Goal: Transaction & Acquisition: Purchase product/service

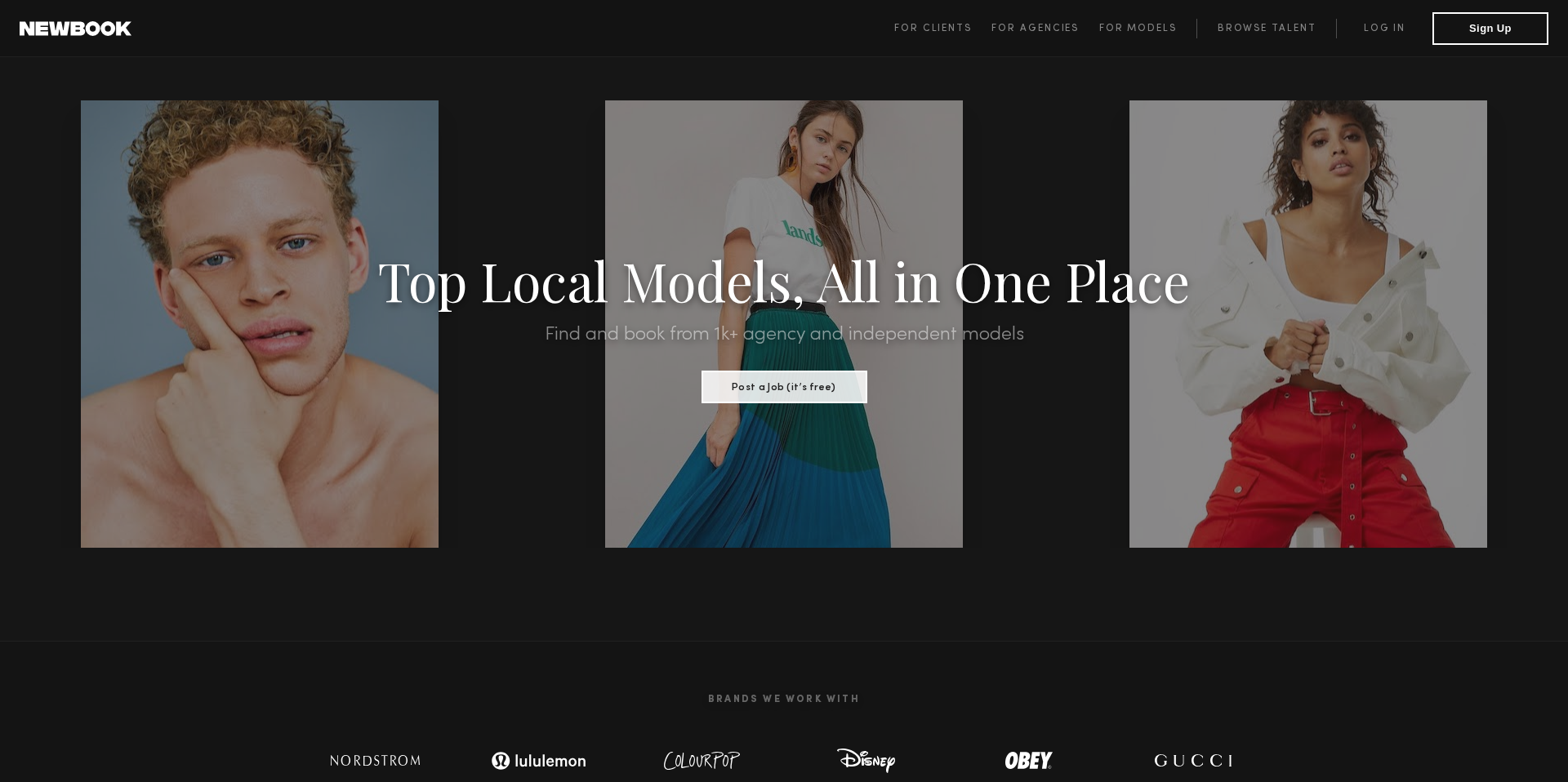
drag, startPoint x: 1383, startPoint y: 22, endPoint x: 1348, endPoint y: 181, distance: 162.8
click at [1383, 22] on link "Log in" at bounding box center [1384, 29] width 97 height 20
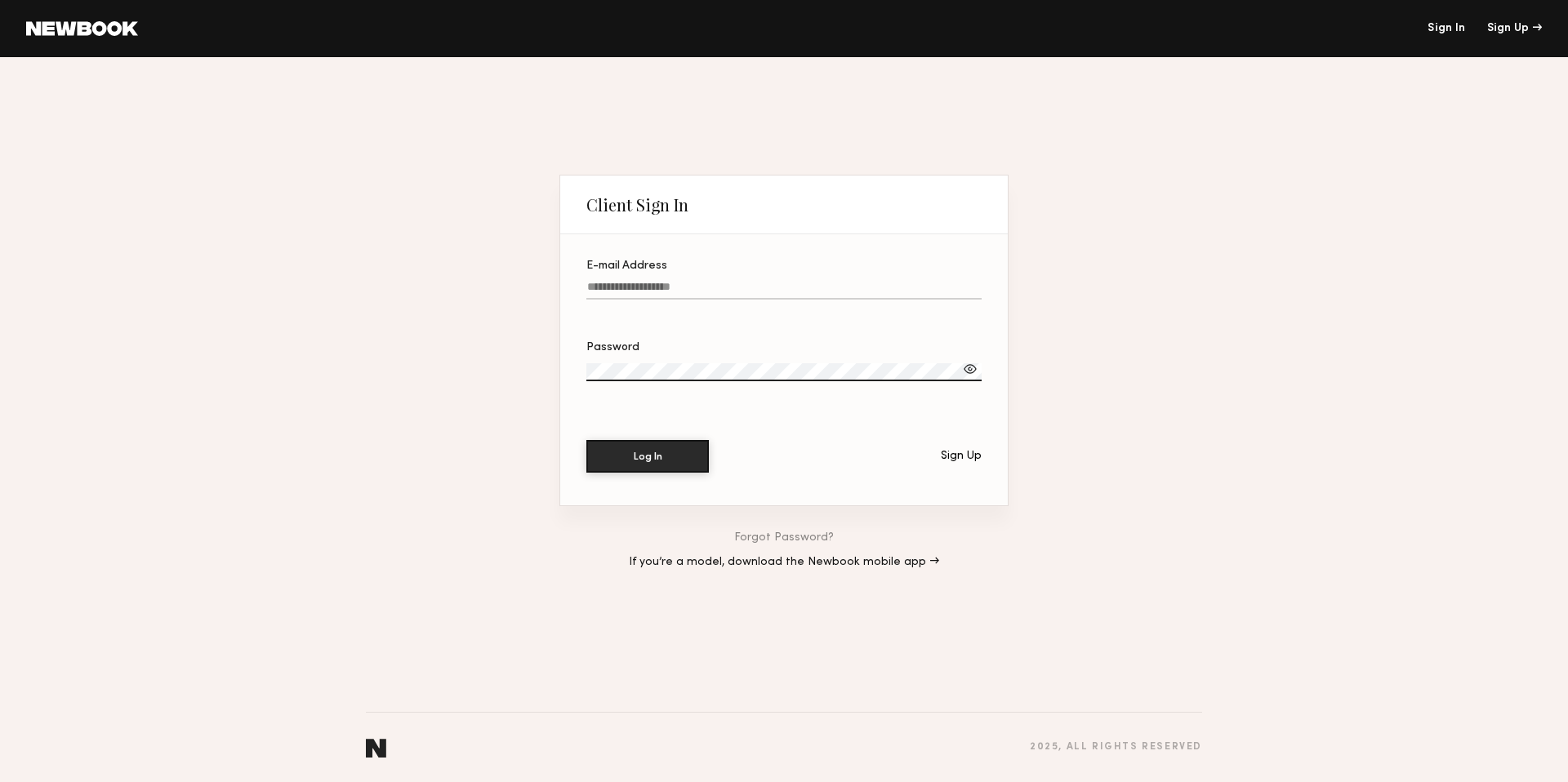
click at [716, 279] on label "E-mail Address" at bounding box center [784, 289] width 395 height 55
click at [716, 281] on input "E-mail Address" at bounding box center [784, 290] width 395 height 19
type input "**********"
click at [587, 440] on button "Log In" at bounding box center [648, 456] width 123 height 33
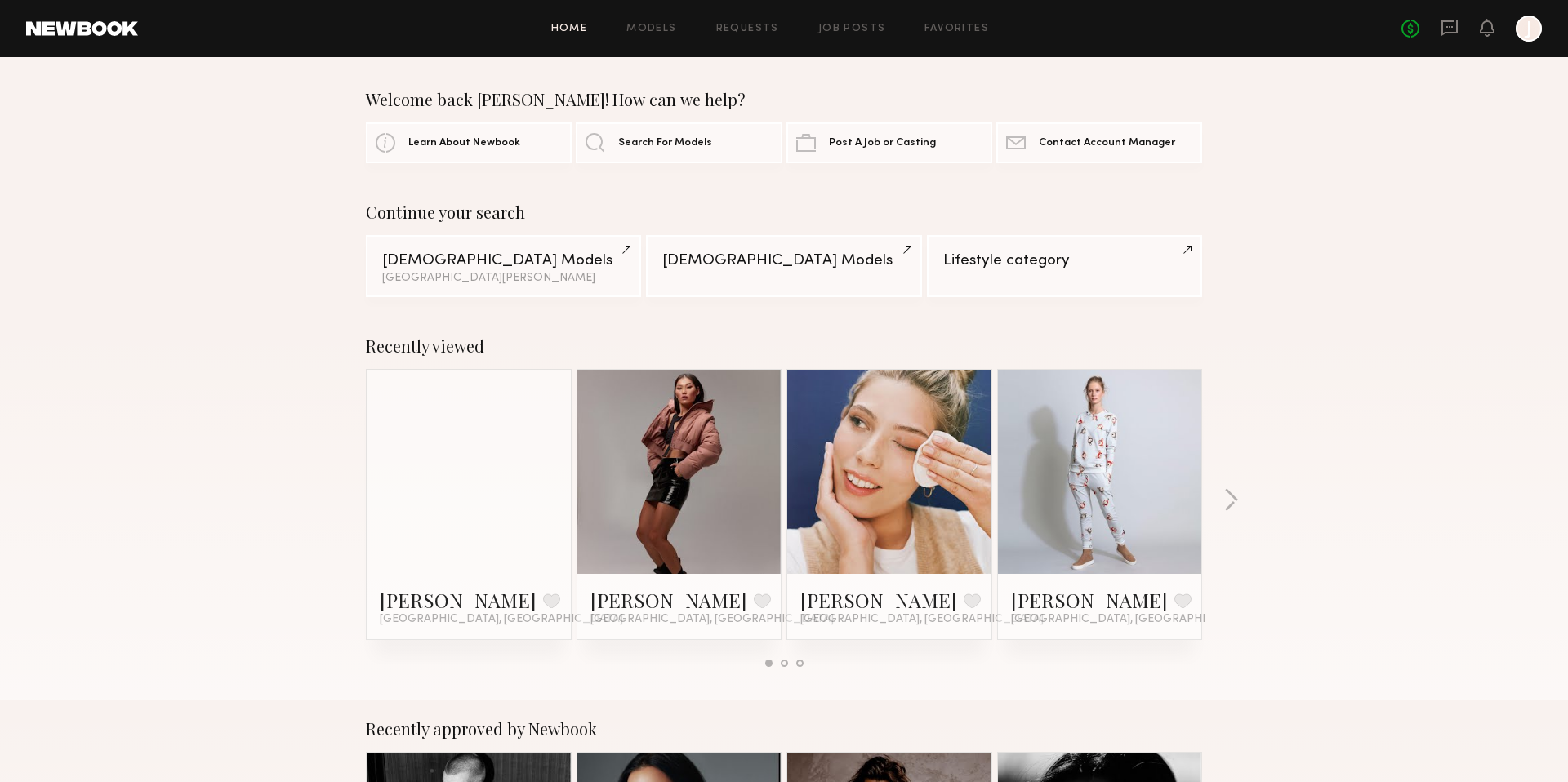
click at [1532, 35] on div at bounding box center [1528, 29] width 26 height 26
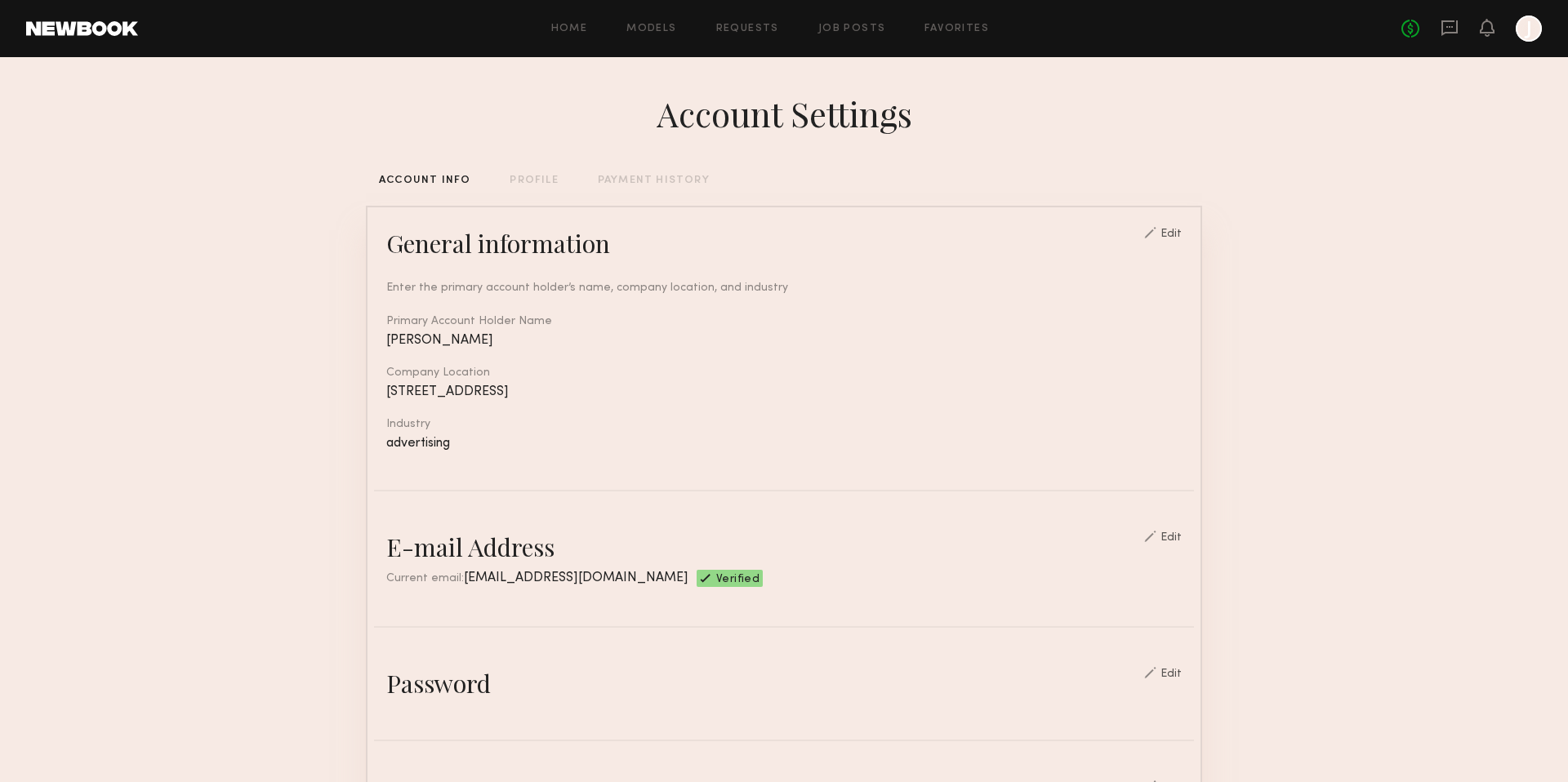
drag, startPoint x: 558, startPoint y: 21, endPoint x: 569, endPoint y: 32, distance: 15.6
click at [559, 21] on div "Home Models Requests Job Posts Favorites Sign Out No fees up to $5,000 J" at bounding box center [840, 29] width 1404 height 26
click at [575, 35] on div "Home Models Requests Job Posts Favorites Sign Out No fees up to $5,000 J" at bounding box center [840, 29] width 1404 height 26
click at [575, 28] on link "Home" at bounding box center [569, 29] width 37 height 10
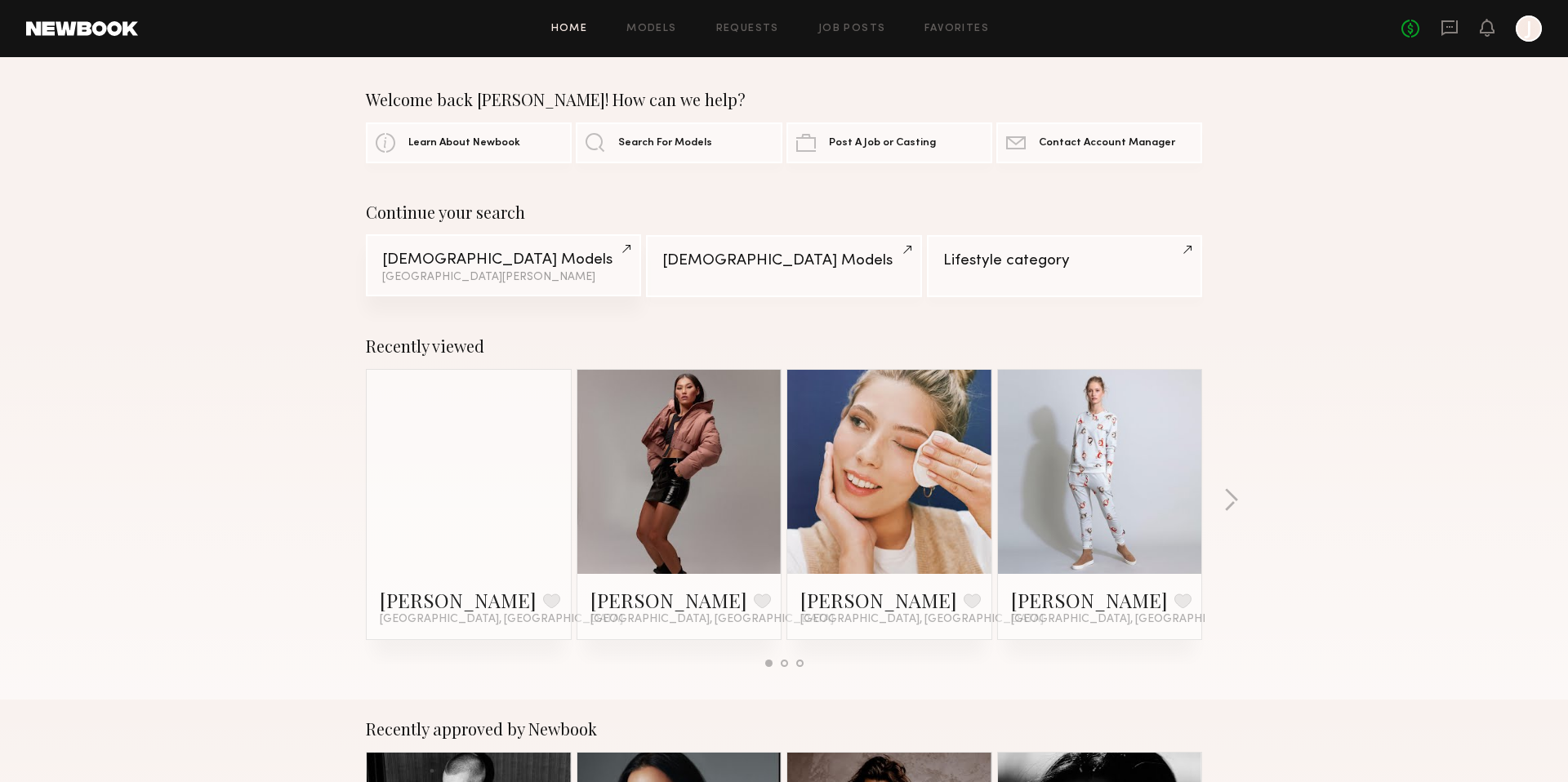
click at [474, 280] on div "[GEOGRAPHIC_DATA][PERSON_NAME]" at bounding box center [503, 277] width 243 height 11
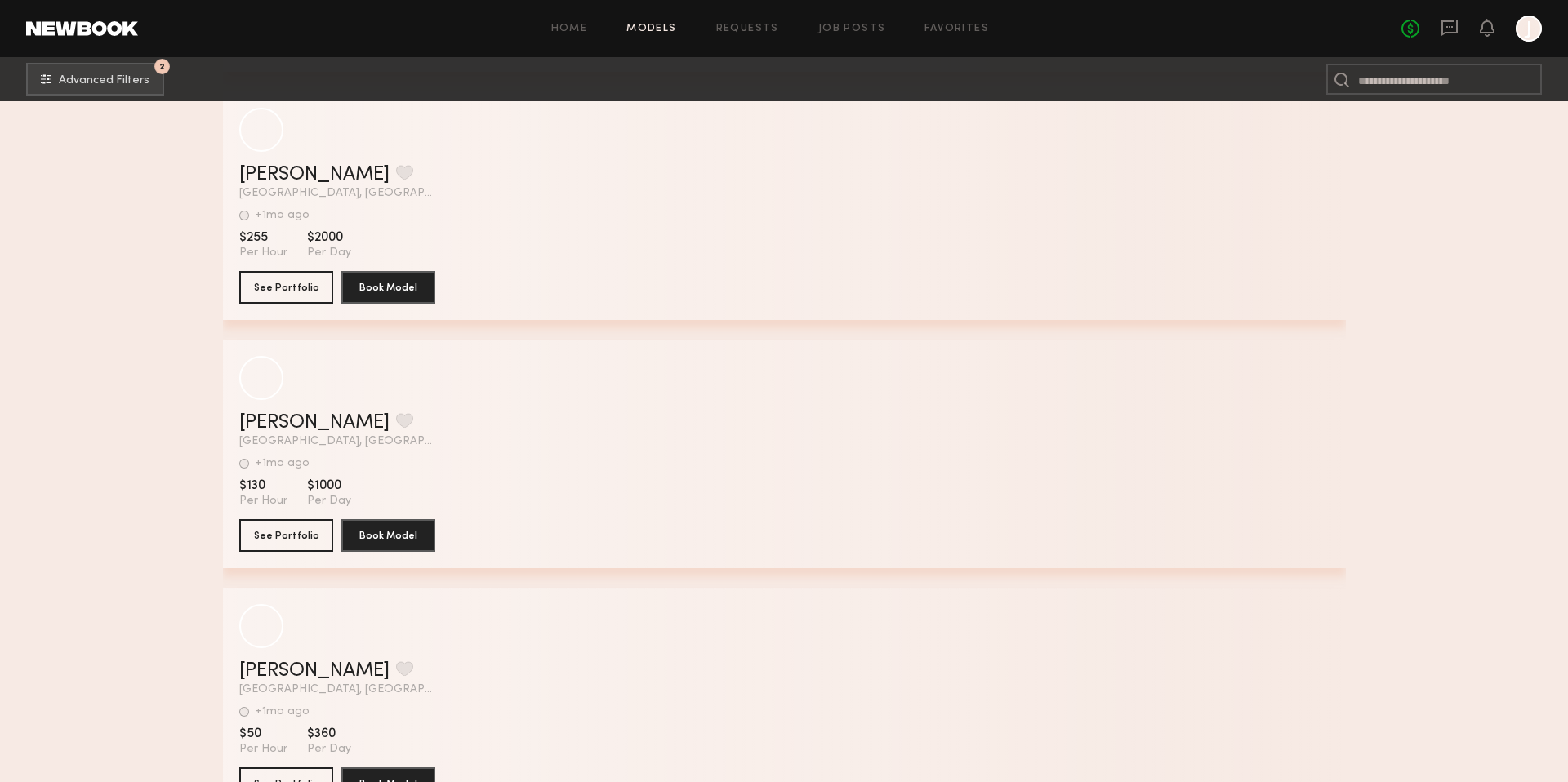
scroll to position [1058, 0]
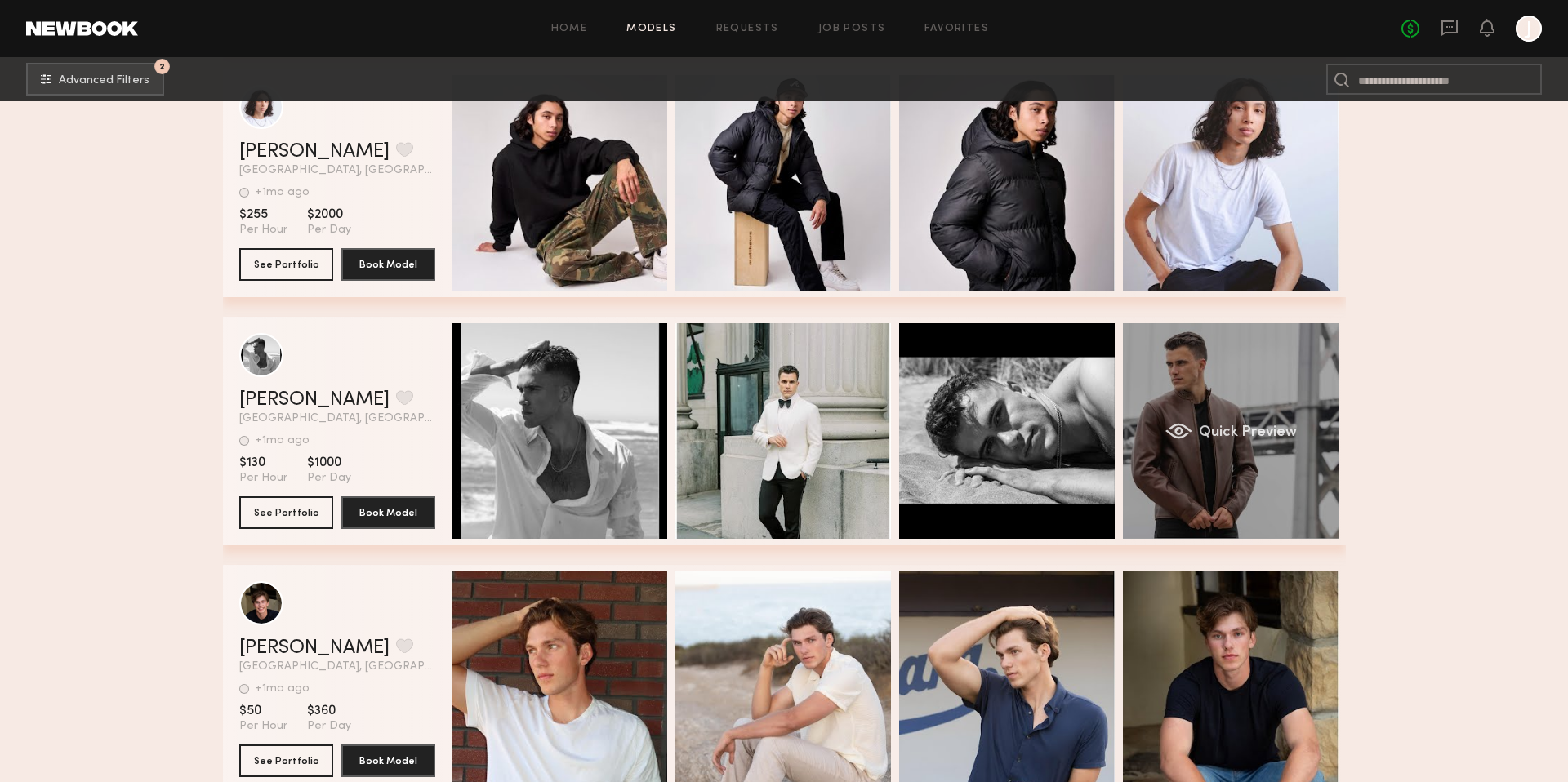
click at [1286, 404] on div "Quick Preview" at bounding box center [1231, 431] width 216 height 216
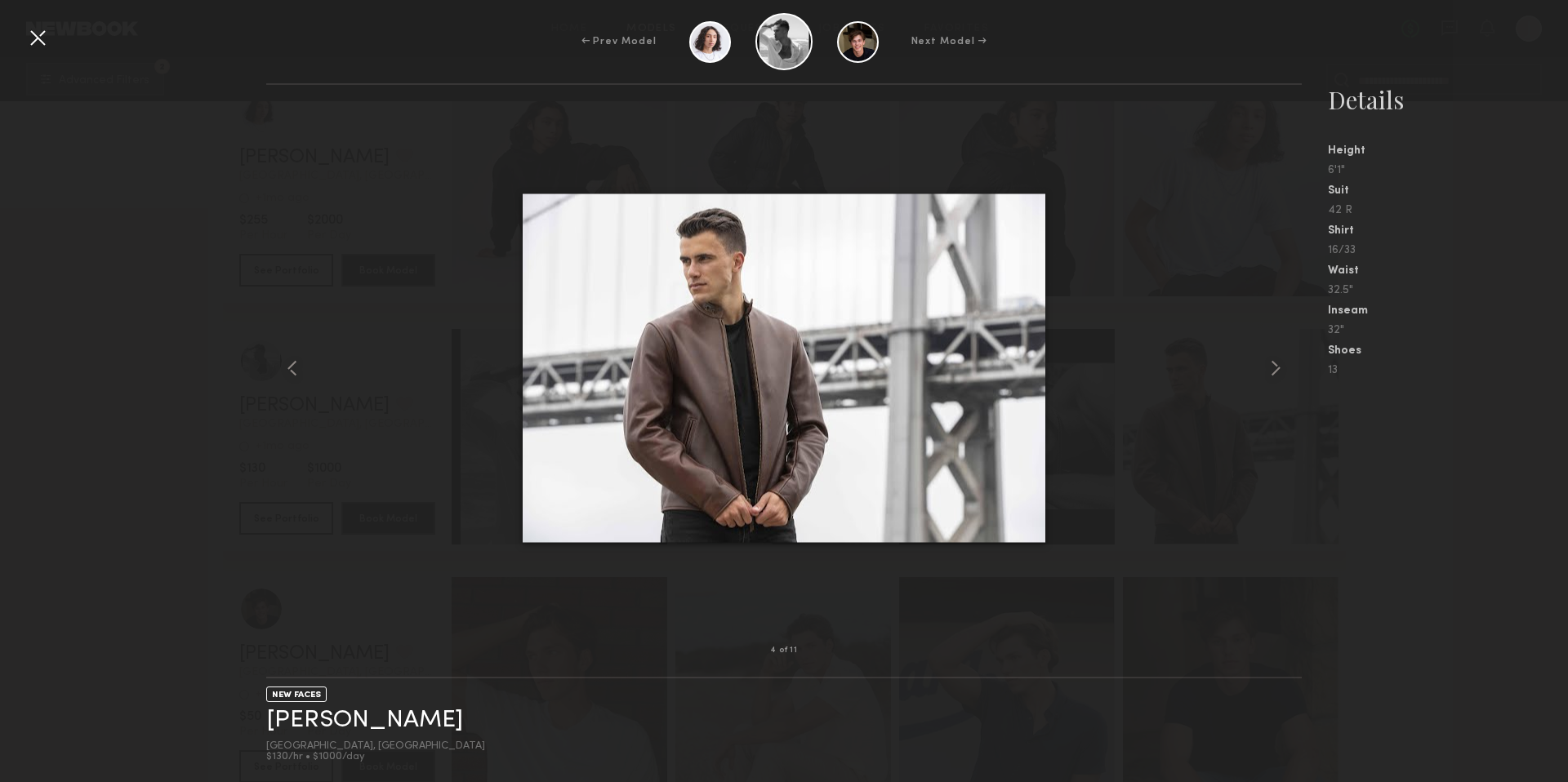
scroll to position [1052, 0]
click at [1266, 366] on html "Home Models Requests Job Posts Favorites Sign Out No fees up to $5,000 J 2 Adva…" at bounding box center [784, 626] width 1568 height 3360
click at [1271, 365] on html "Home Models Requests Job Posts Favorites Sign Out No fees up to $5,000 J 2 Adva…" at bounding box center [784, 621] width 1568 height 3360
click at [1277, 368] on html "Home Models Requests Job Posts Favorites Sign Out No fees up to $5,000 J 2 Adva…" at bounding box center [784, 623] width 1568 height 3360
click at [1277, 370] on html "Home Models Requests Job Posts Favorites Sign Out No fees up to $5,000 J 2 Adva…" at bounding box center [784, 622] width 1568 height 3360
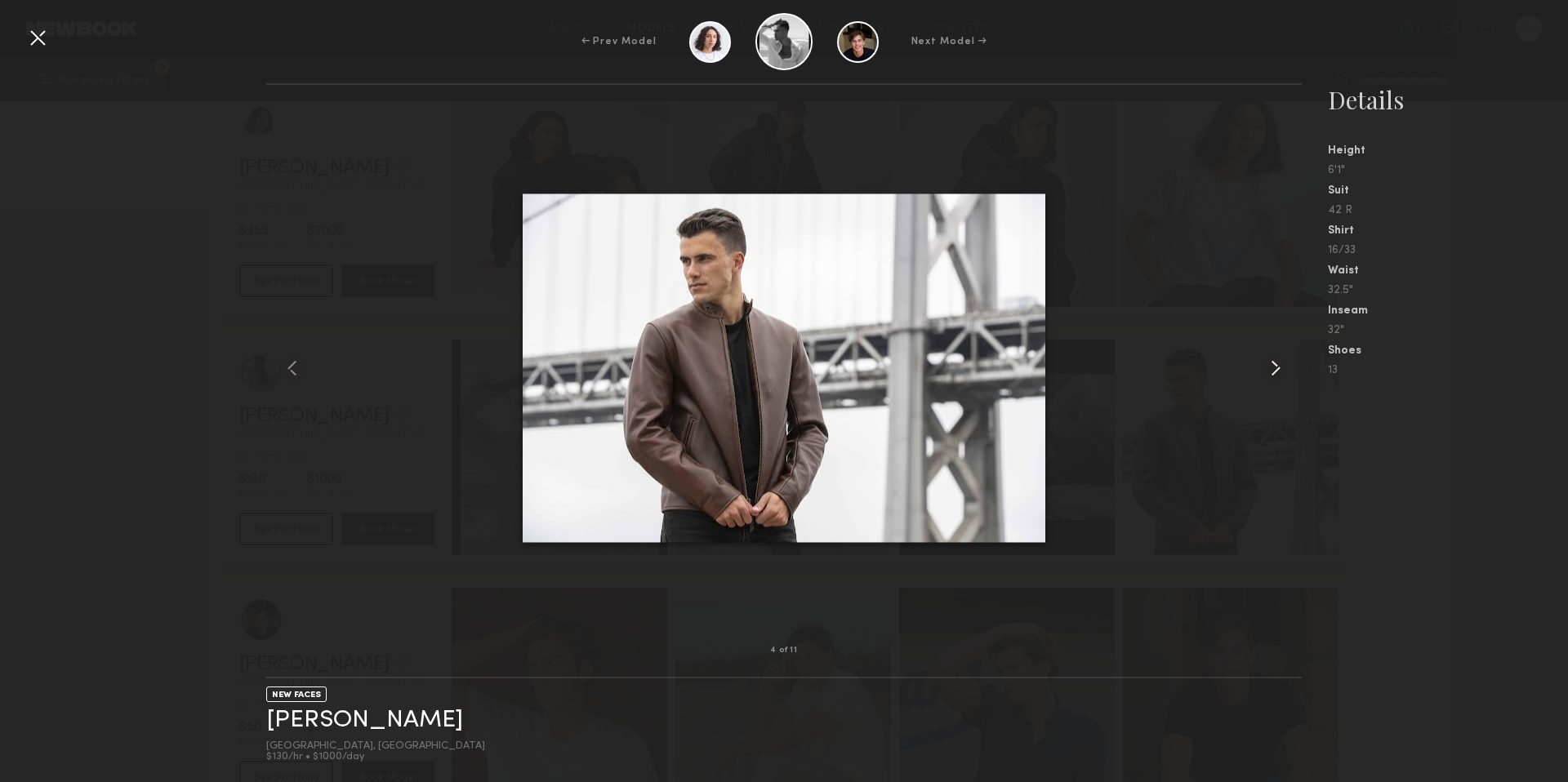
click at [1272, 372] on html "Home Models Requests Job Posts Favorites Sign Out No fees up to $5,000 J 2 Adva…" at bounding box center [784, 639] width 1568 height 3360
click at [1273, 371] on html "Home Models Requests Job Posts Favorites Sign Out No fees up to $5,000 J 2 Adva…" at bounding box center [784, 636] width 1568 height 3360
click at [1274, 371] on html "Home Models Requests Job Posts Favorites Sign Out No fees up to $5,000 J 2 Adva…" at bounding box center [784, 639] width 1568 height 3360
drag, startPoint x: 1482, startPoint y: 195, endPoint x: 1115, endPoint y: 185, distance: 367.1
click at [1482, 195] on html "Home Models Requests Job Posts Favorites Sign Out No fees up to $5,000 J 2 Adva…" at bounding box center [784, 644] width 1568 height 3360
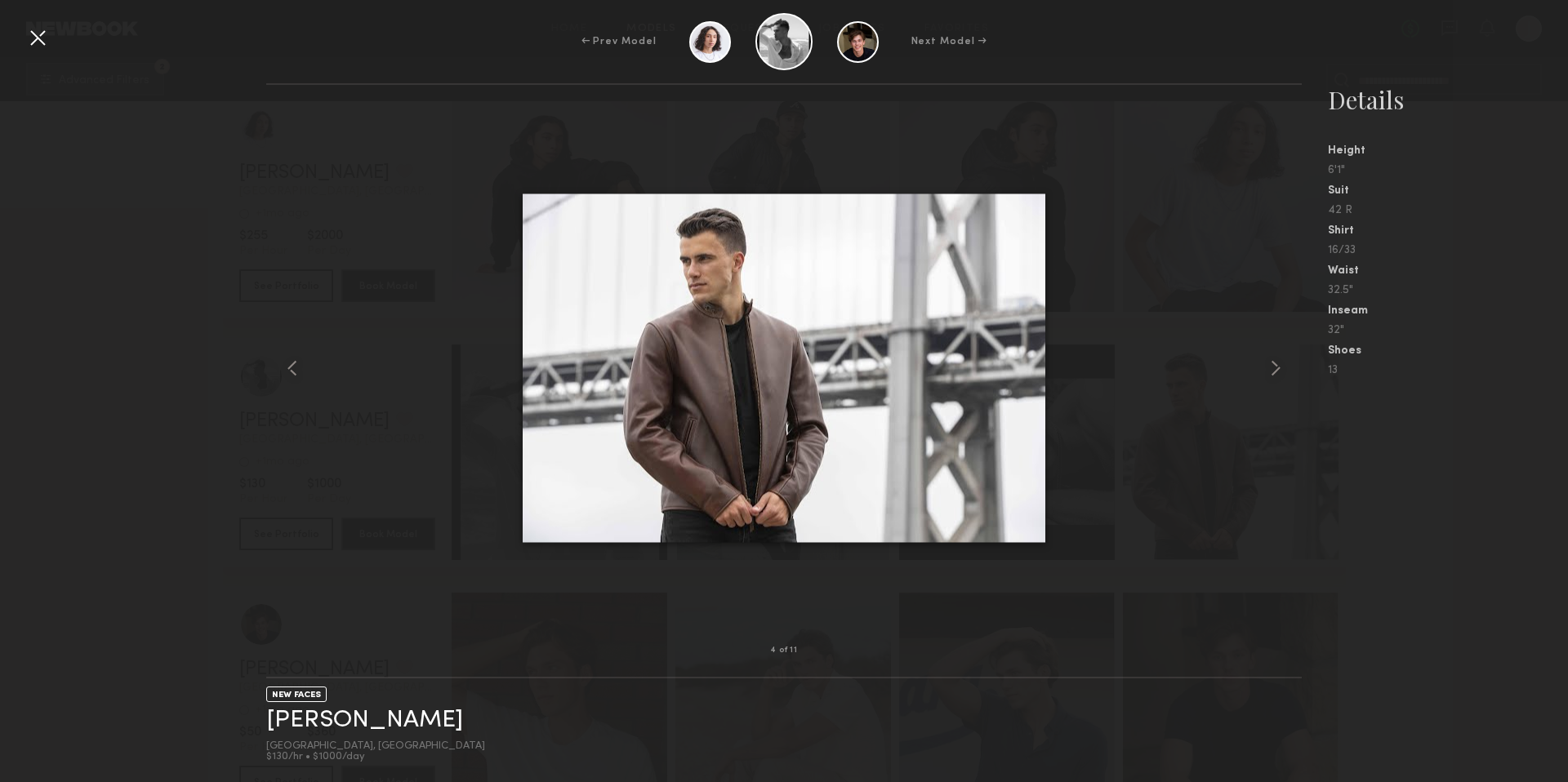
scroll to position [1033, 0]
drag, startPoint x: 15, startPoint y: 33, endPoint x: 29, endPoint y: 35, distance: 14.1
click at [18, 33] on div "← Prev Model Next Model →" at bounding box center [784, 41] width 1568 height 57
click at [33, 35] on div at bounding box center [37, 37] width 26 height 26
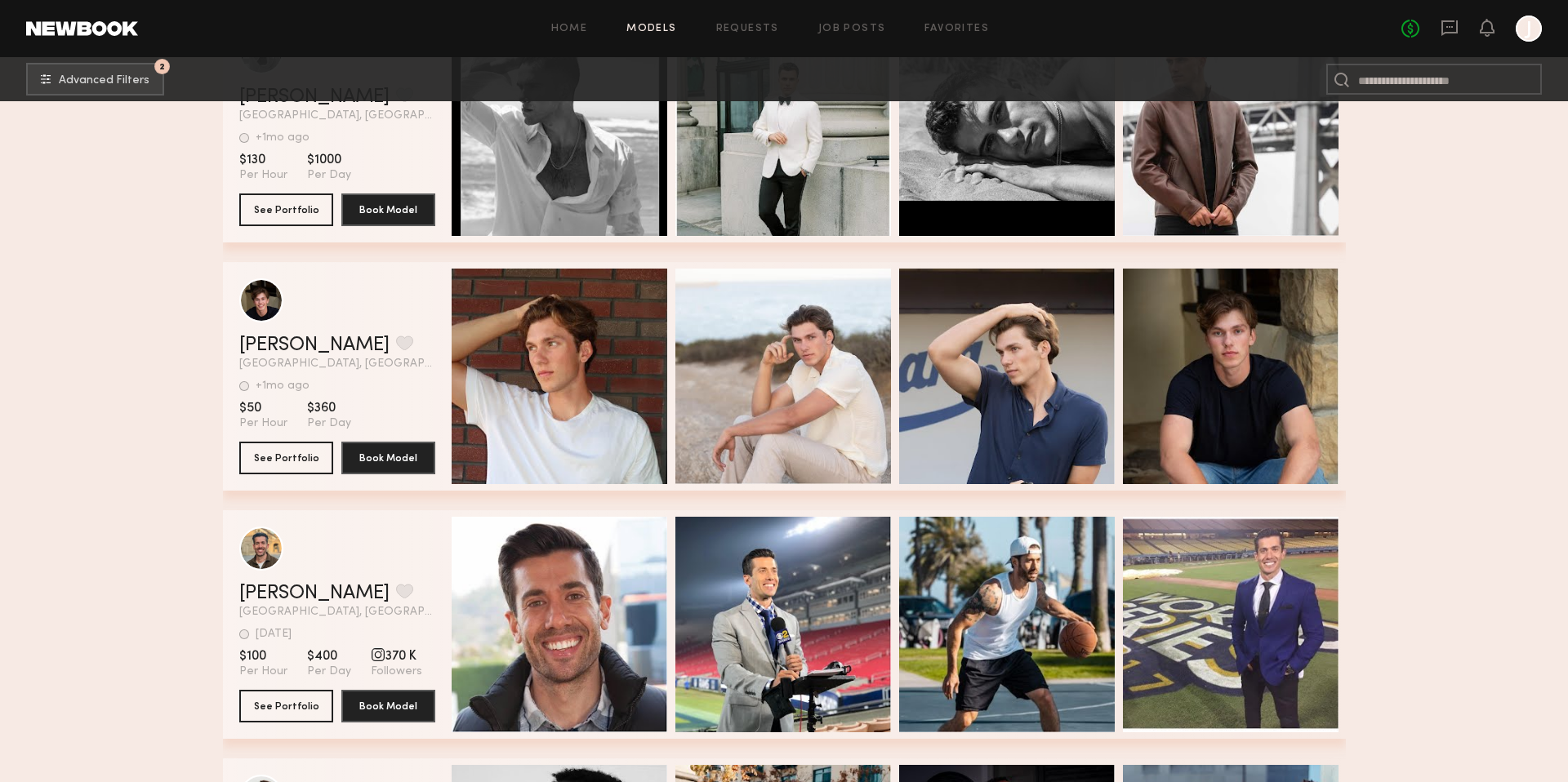
scroll to position [1364, 0]
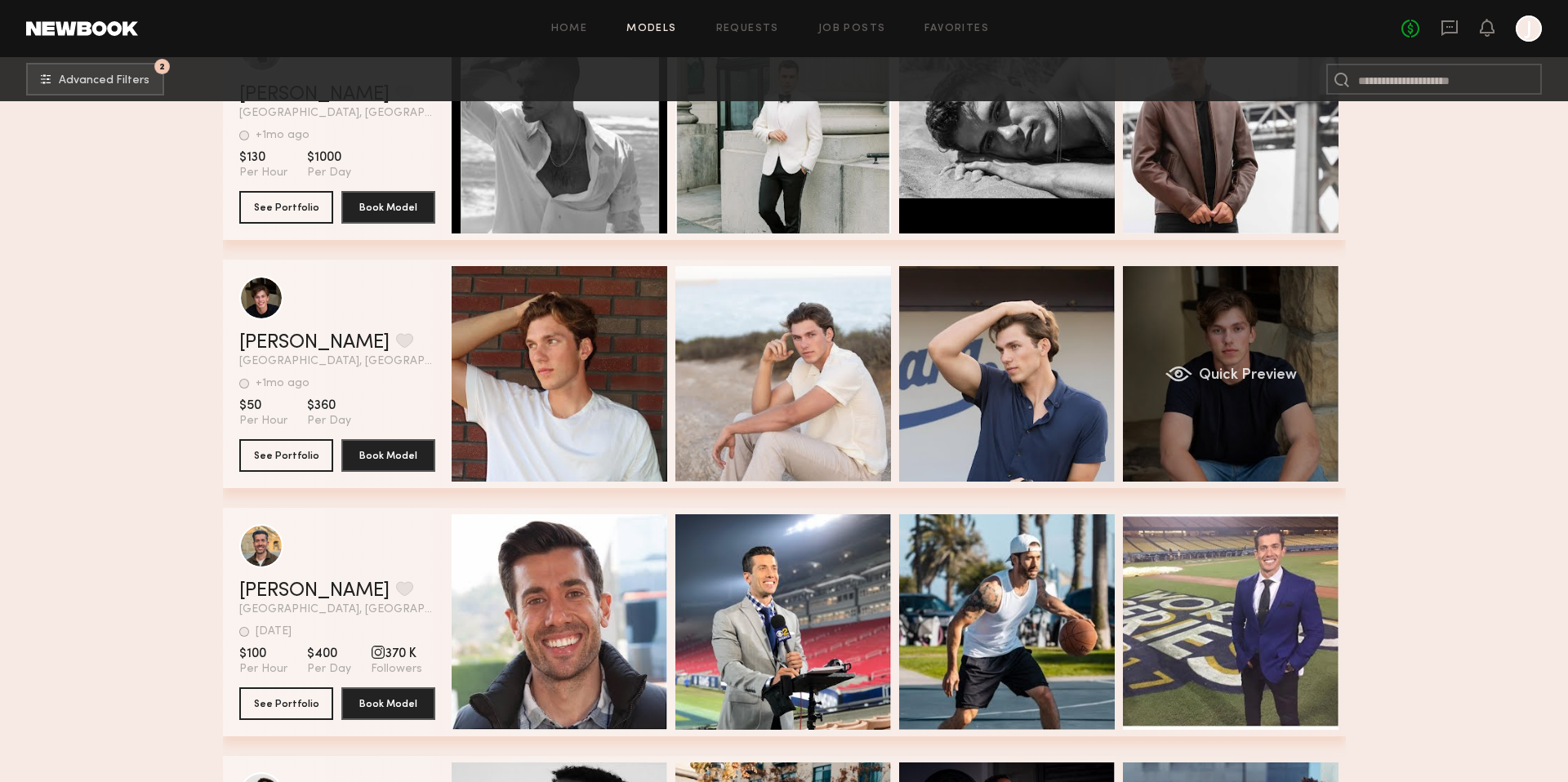
click at [1308, 366] on div "Quick Preview" at bounding box center [1231, 374] width 216 height 216
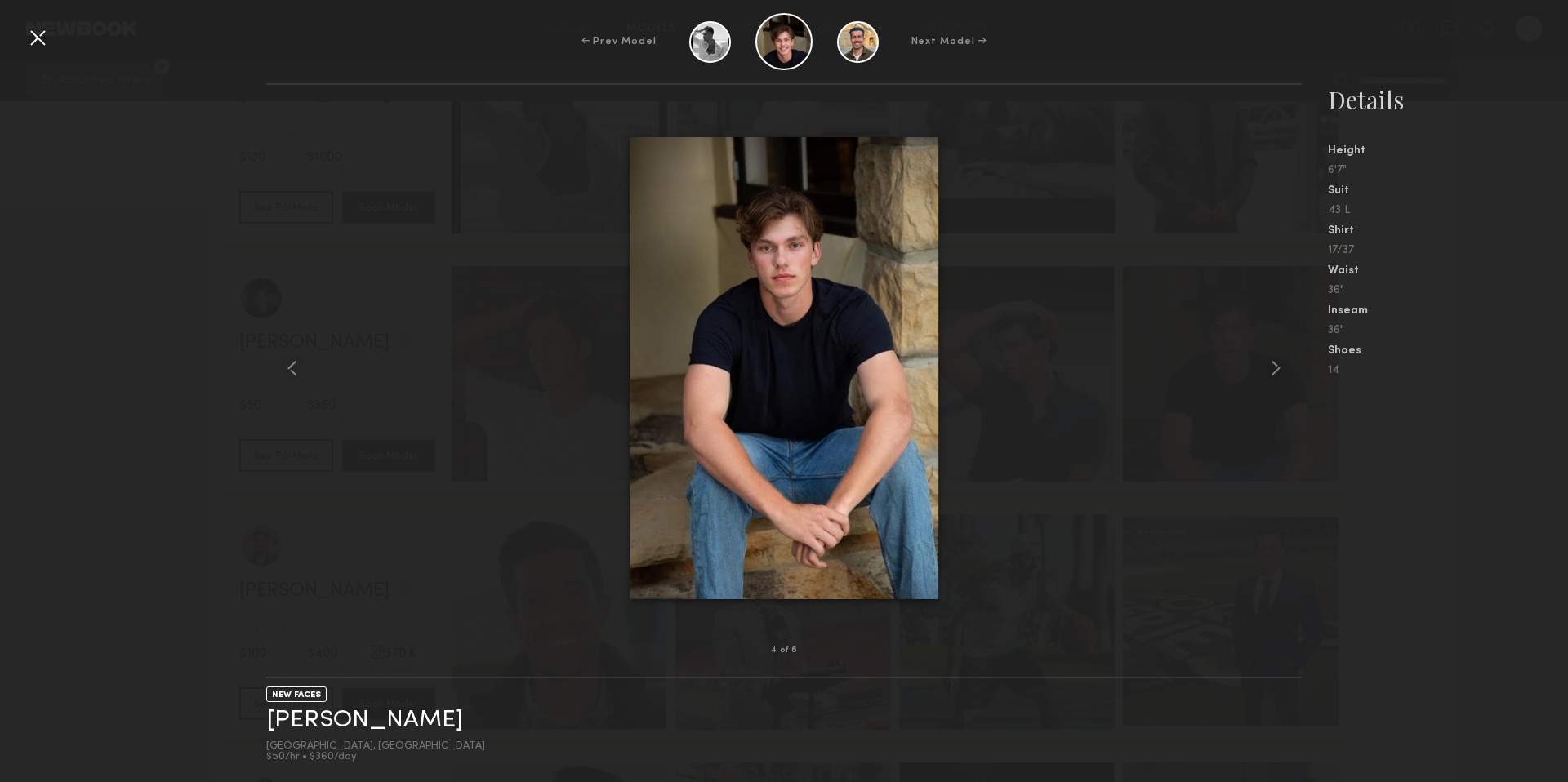
scroll to position [1363, 0]
click at [36, 34] on html "Home Models Requests Job Posts Favorites Sign Out No fees up to $5,000 J 2 Adva…" at bounding box center [784, 317] width 1568 height 3360
click at [38, 35] on div at bounding box center [37, 37] width 26 height 26
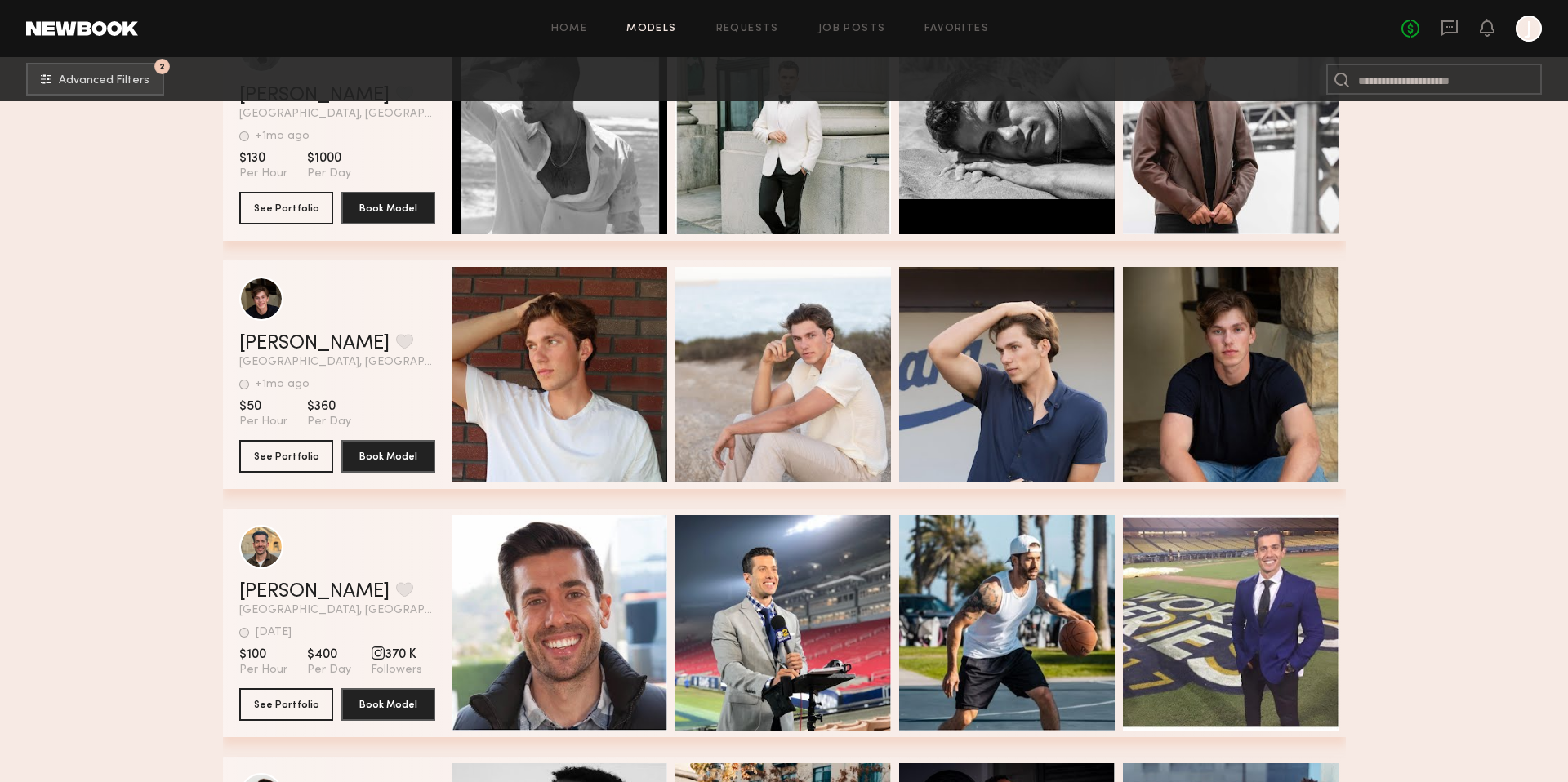
scroll to position [1361, 0]
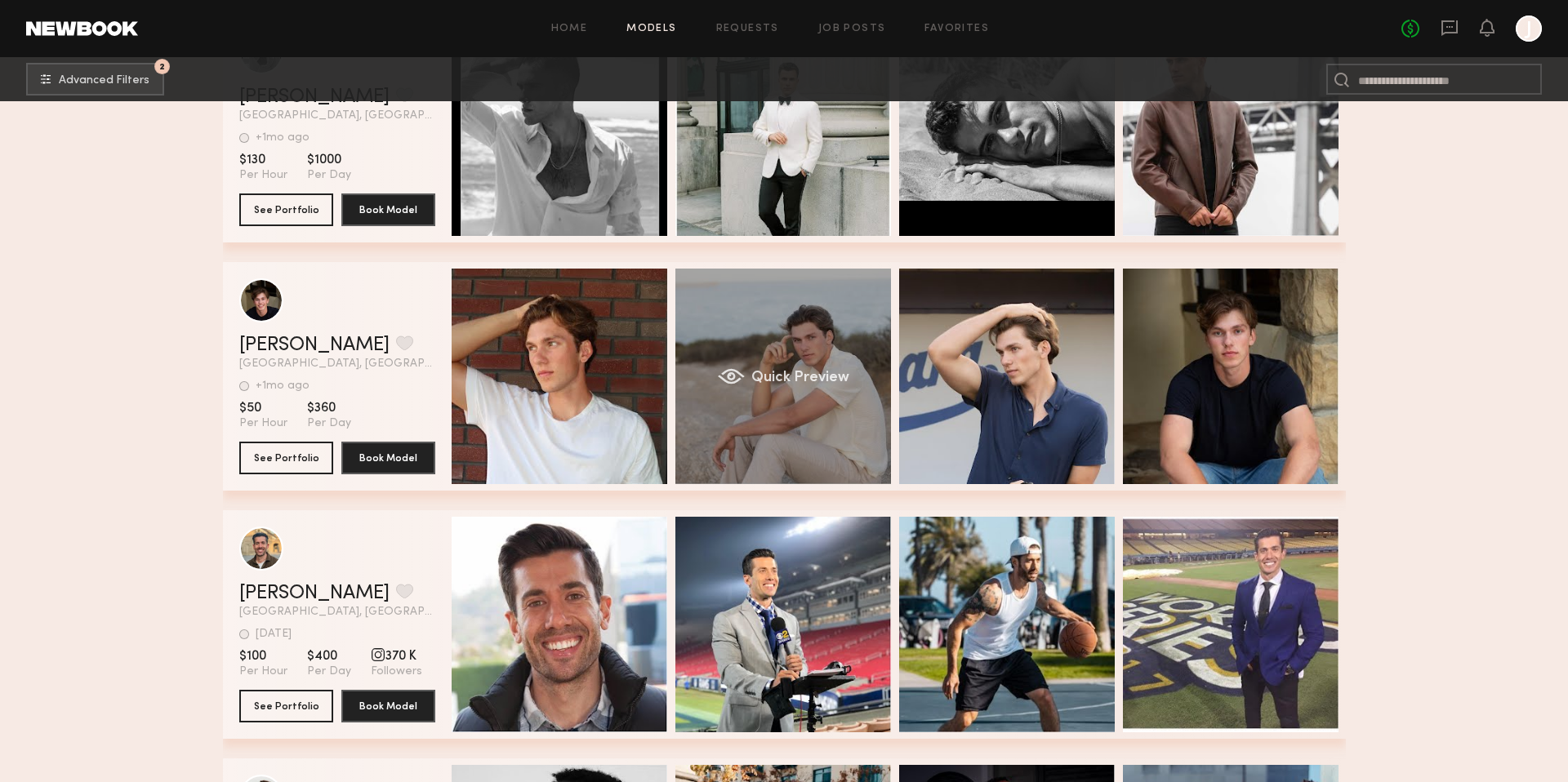
drag, startPoint x: 819, startPoint y: 334, endPoint x: 821, endPoint y: 342, distance: 8.2
click at [819, 334] on div "Quick Preview" at bounding box center [784, 377] width 216 height 216
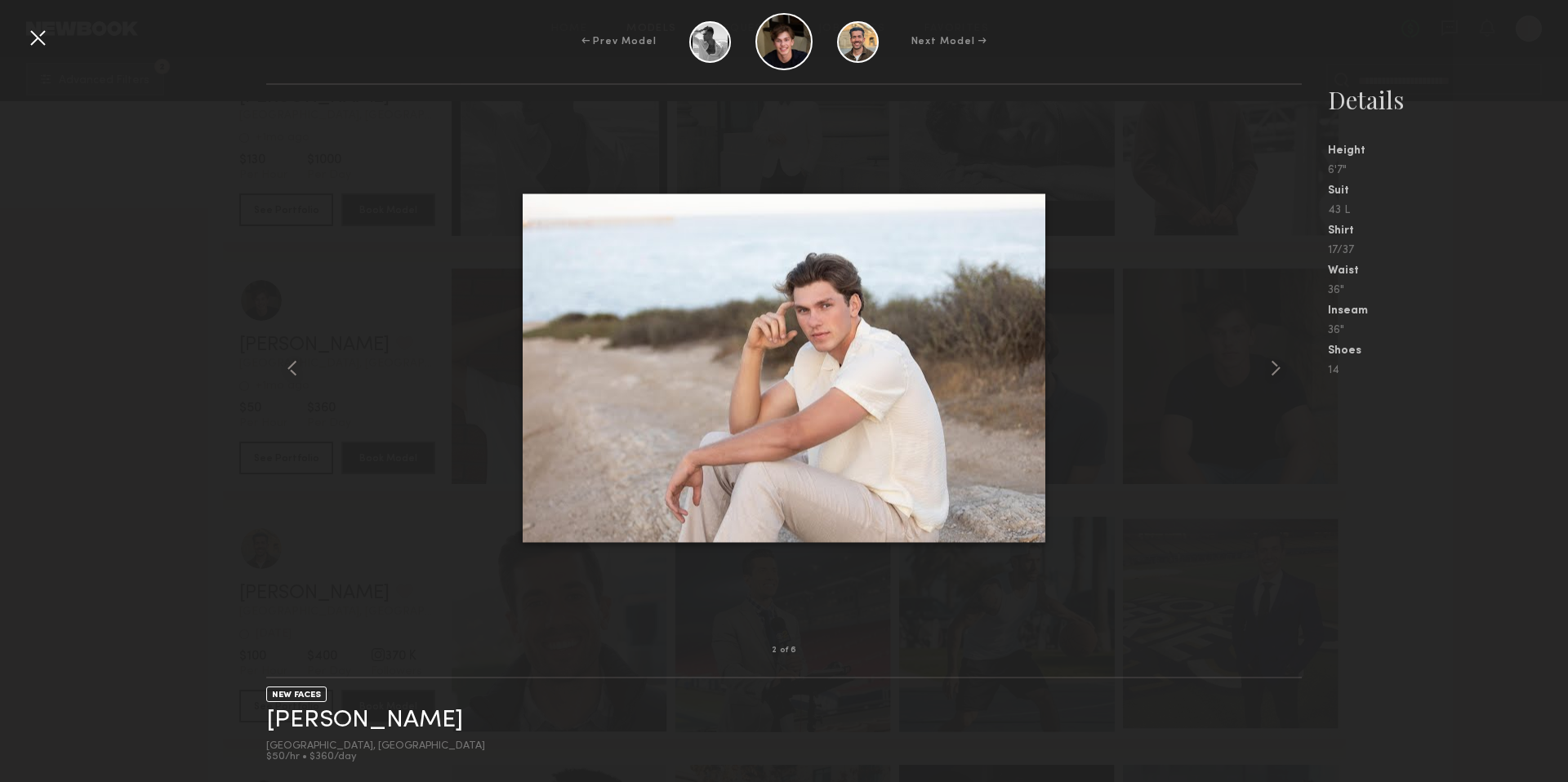
drag, startPoint x: 1174, startPoint y: 173, endPoint x: 1253, endPoint y: 201, distance: 83.8
click at [1174, 173] on div at bounding box center [784, 368] width 1035 height 514
click at [39, 35] on div at bounding box center [37, 37] width 26 height 26
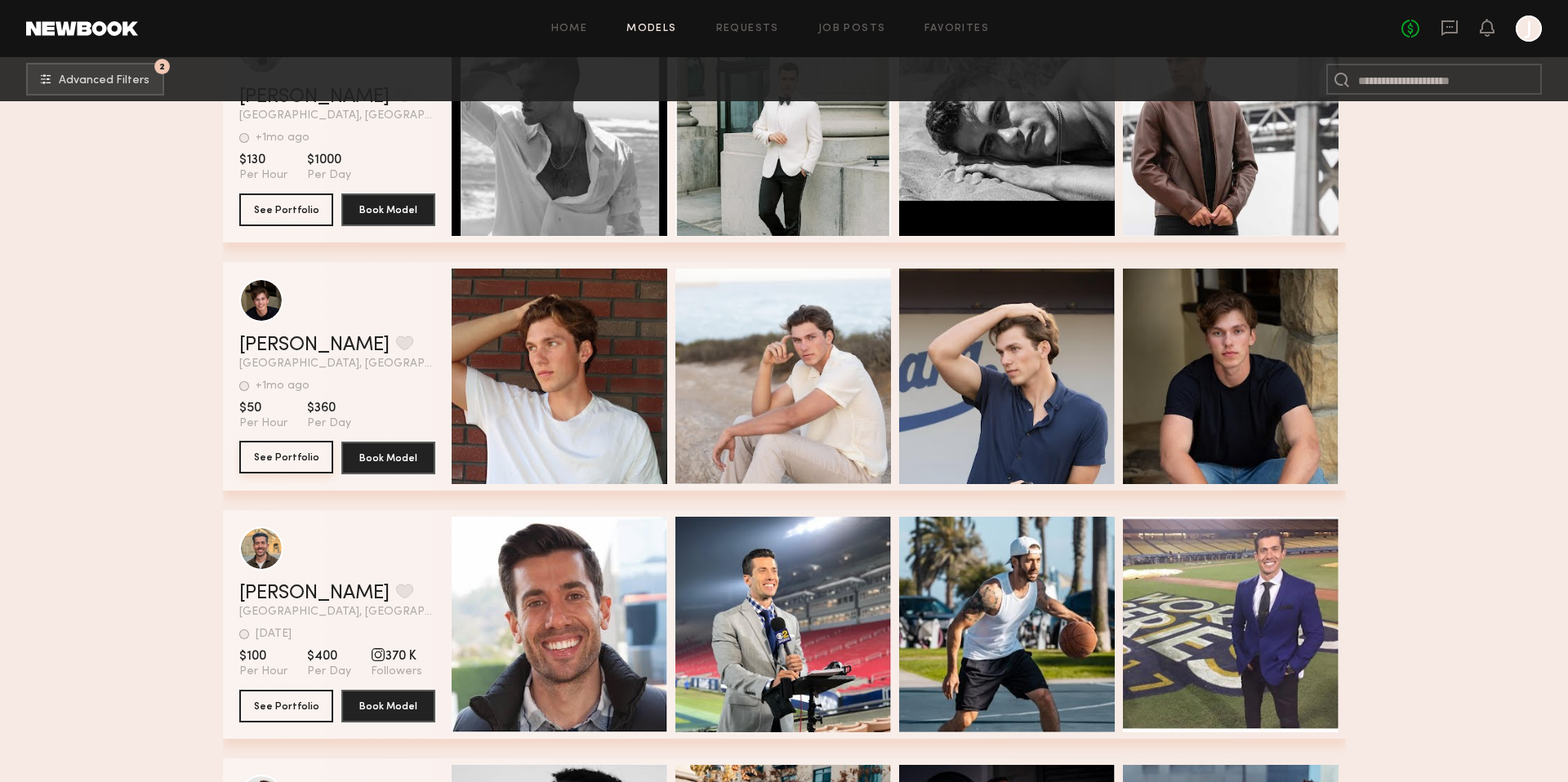
click at [301, 455] on button "See Portfolio" at bounding box center [286, 457] width 94 height 33
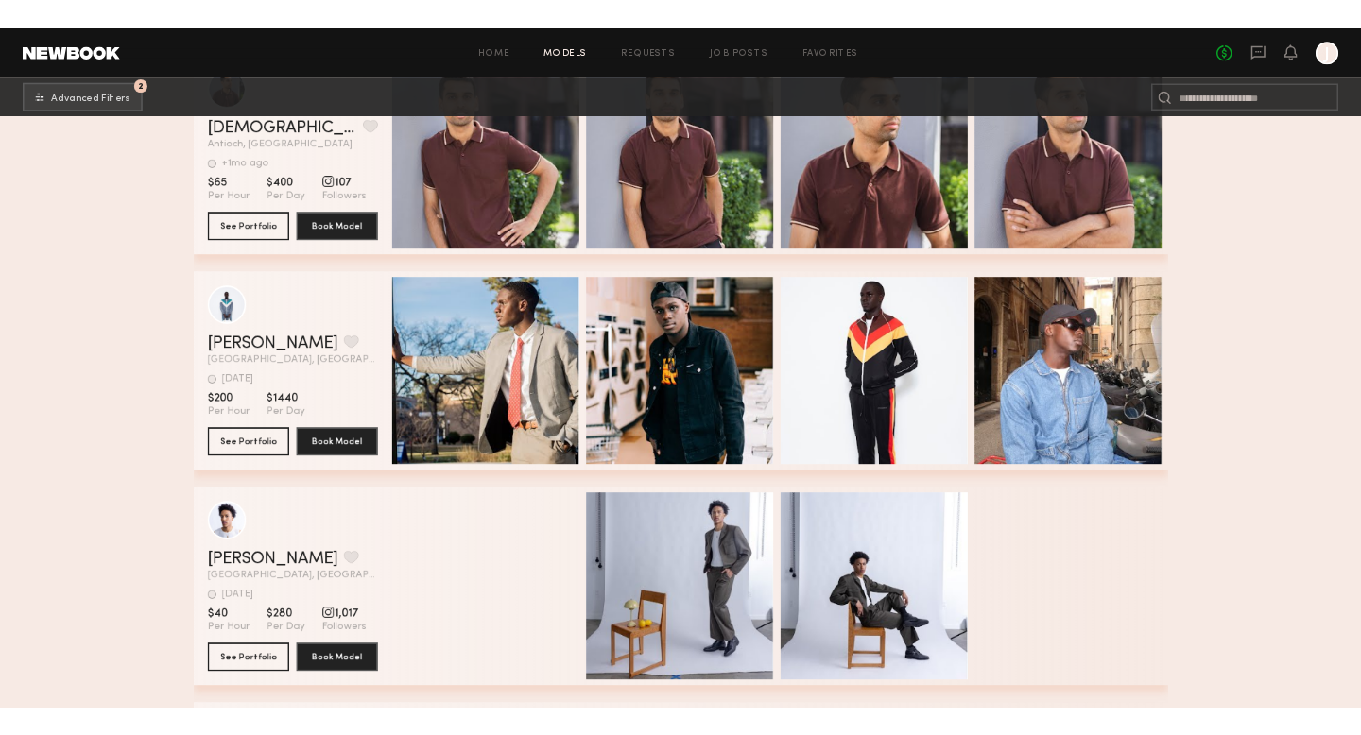
scroll to position [3279, 0]
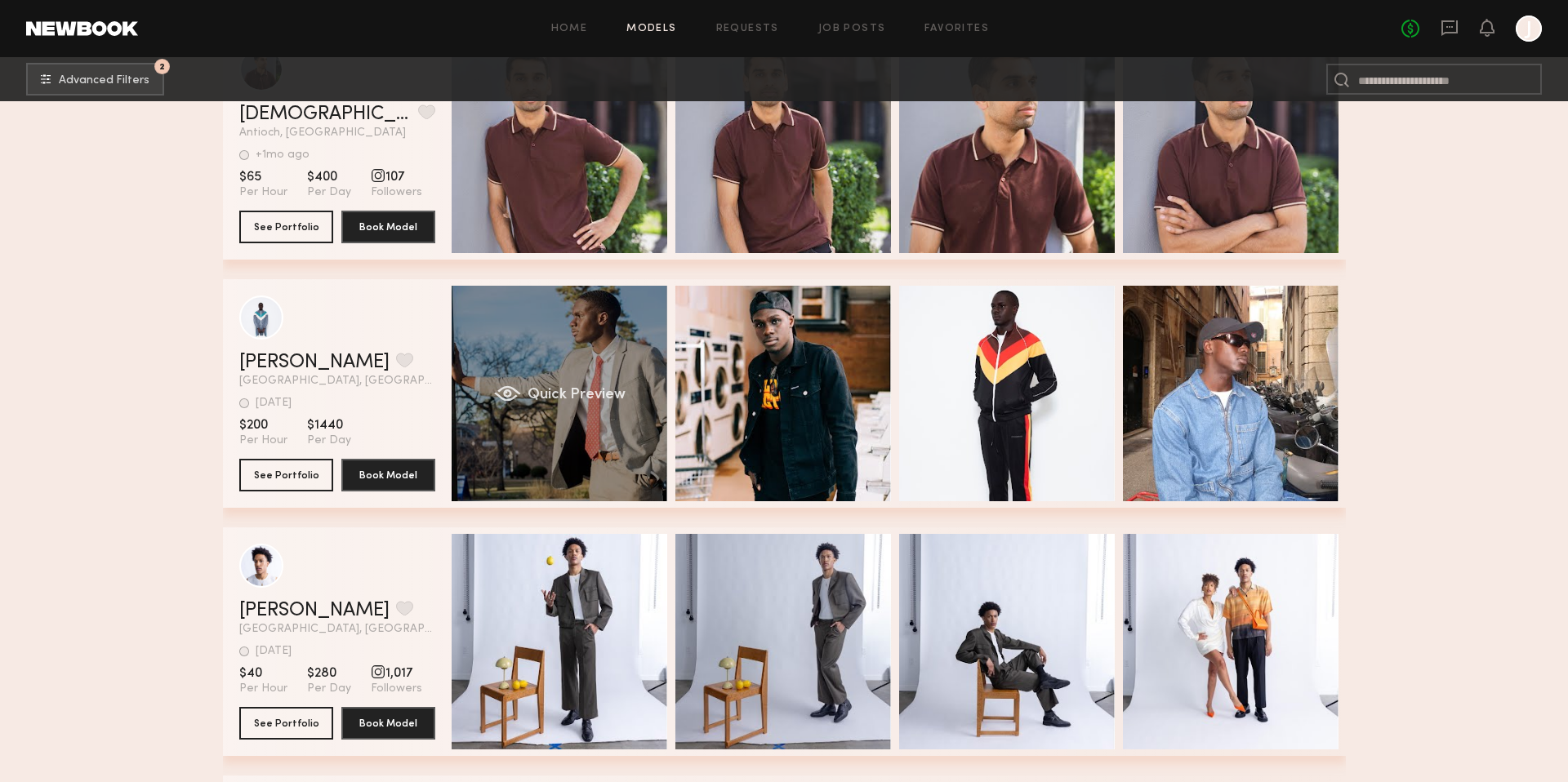
click at [562, 437] on div "Quick Preview" at bounding box center [560, 394] width 216 height 216
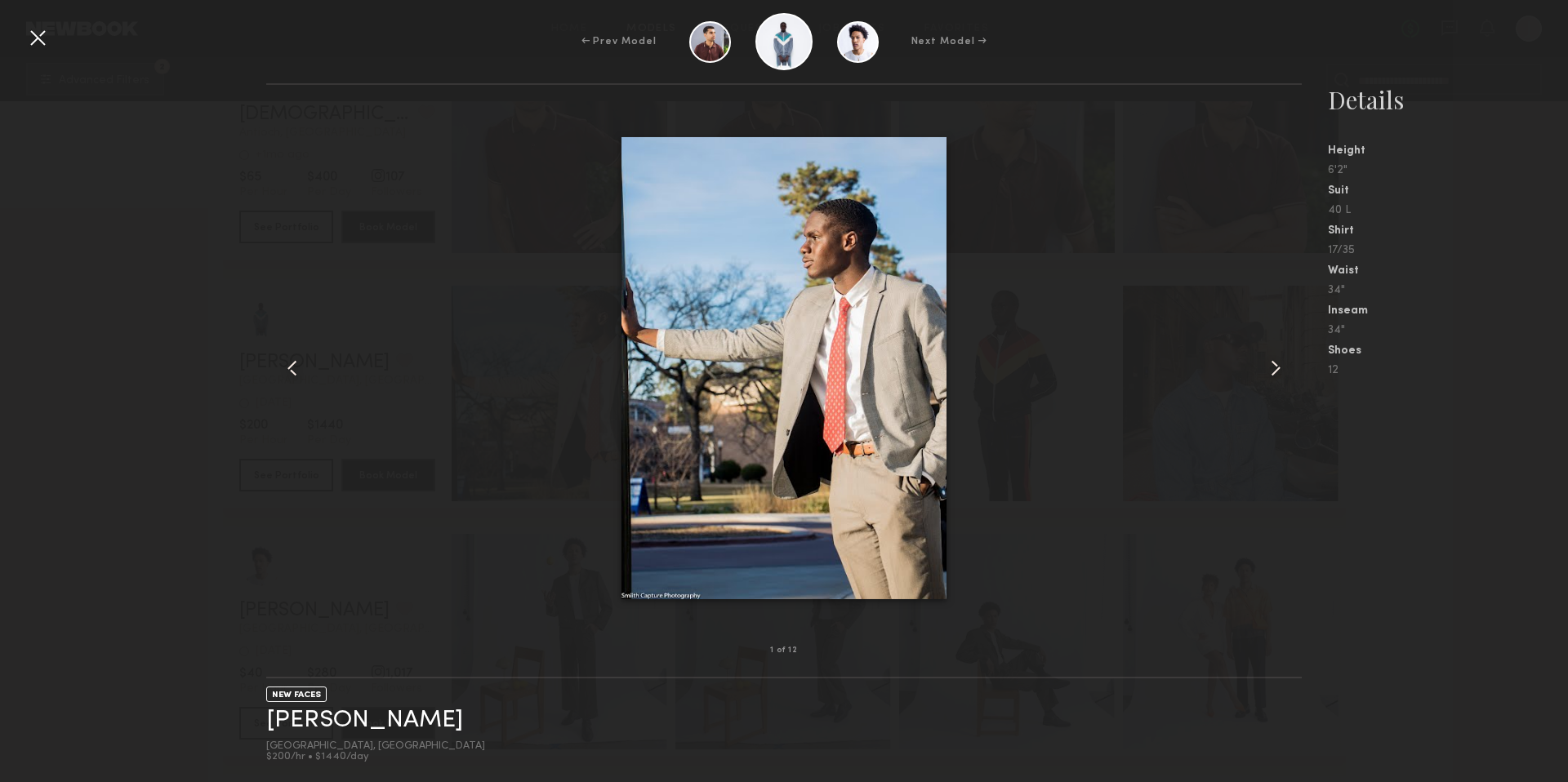
click at [1284, 368] on common-icon at bounding box center [1275, 368] width 26 height 26
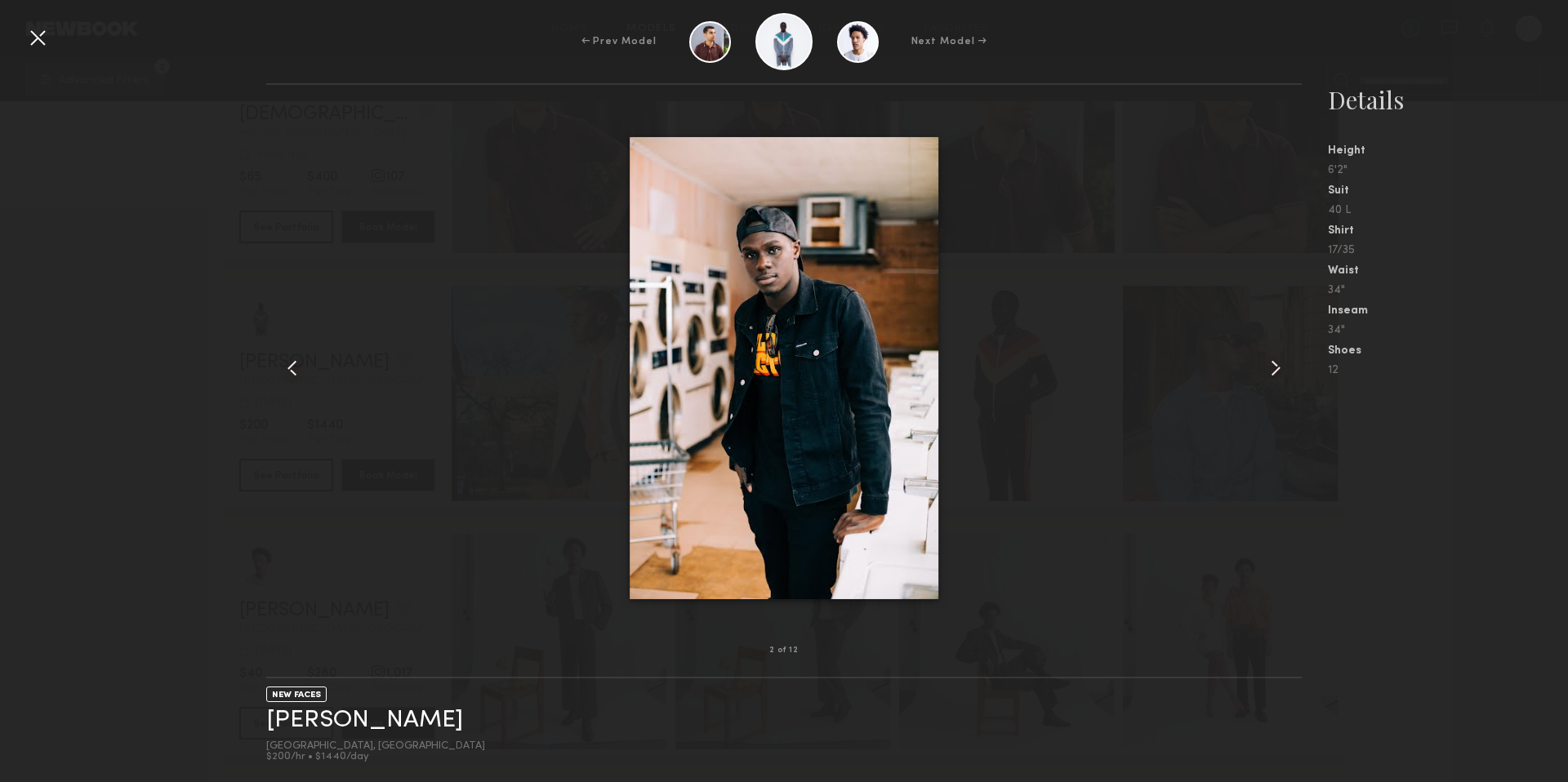
click at [1284, 368] on common-icon at bounding box center [1275, 368] width 26 height 26
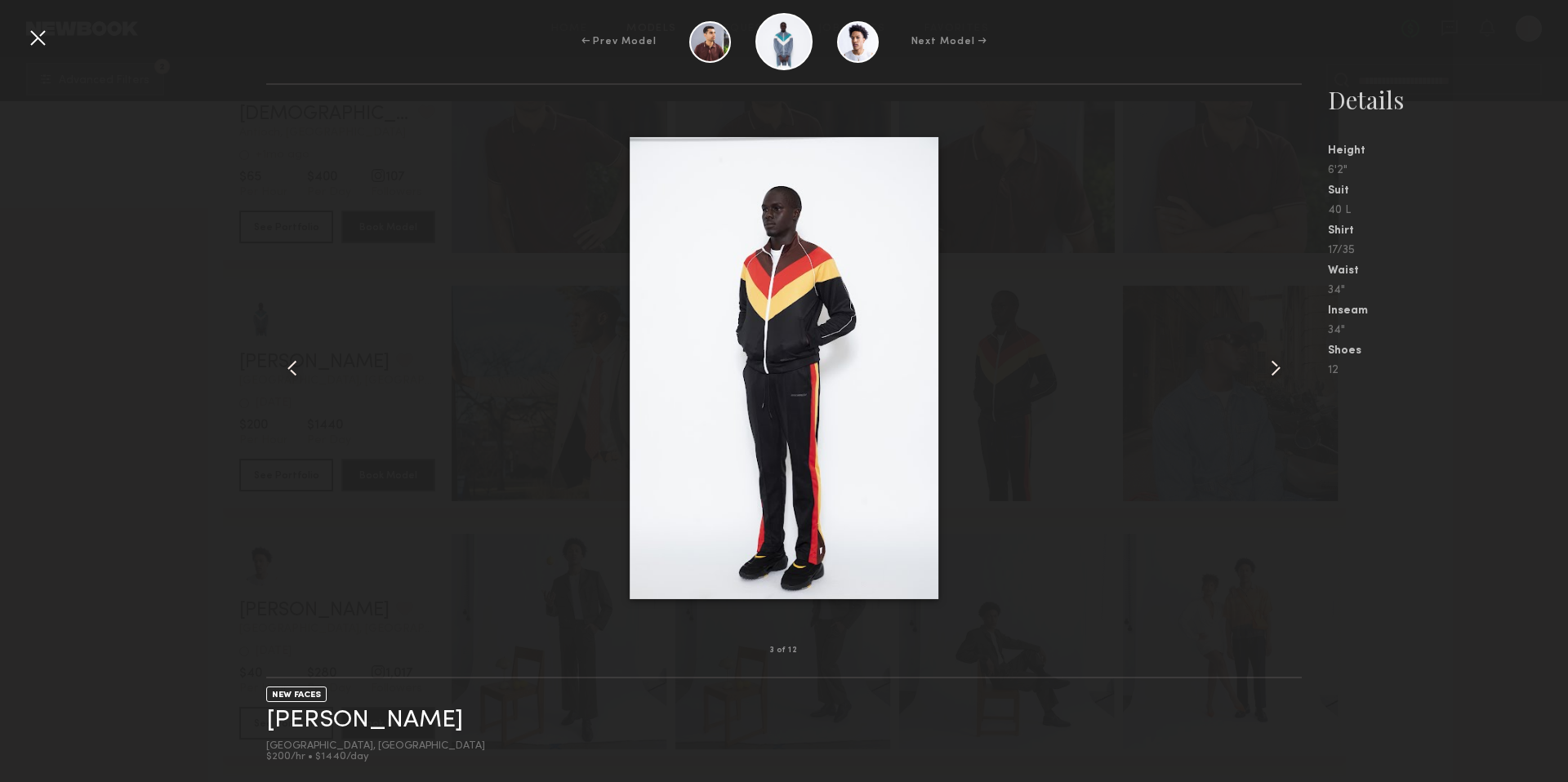
click at [1284, 368] on common-icon at bounding box center [1275, 368] width 26 height 26
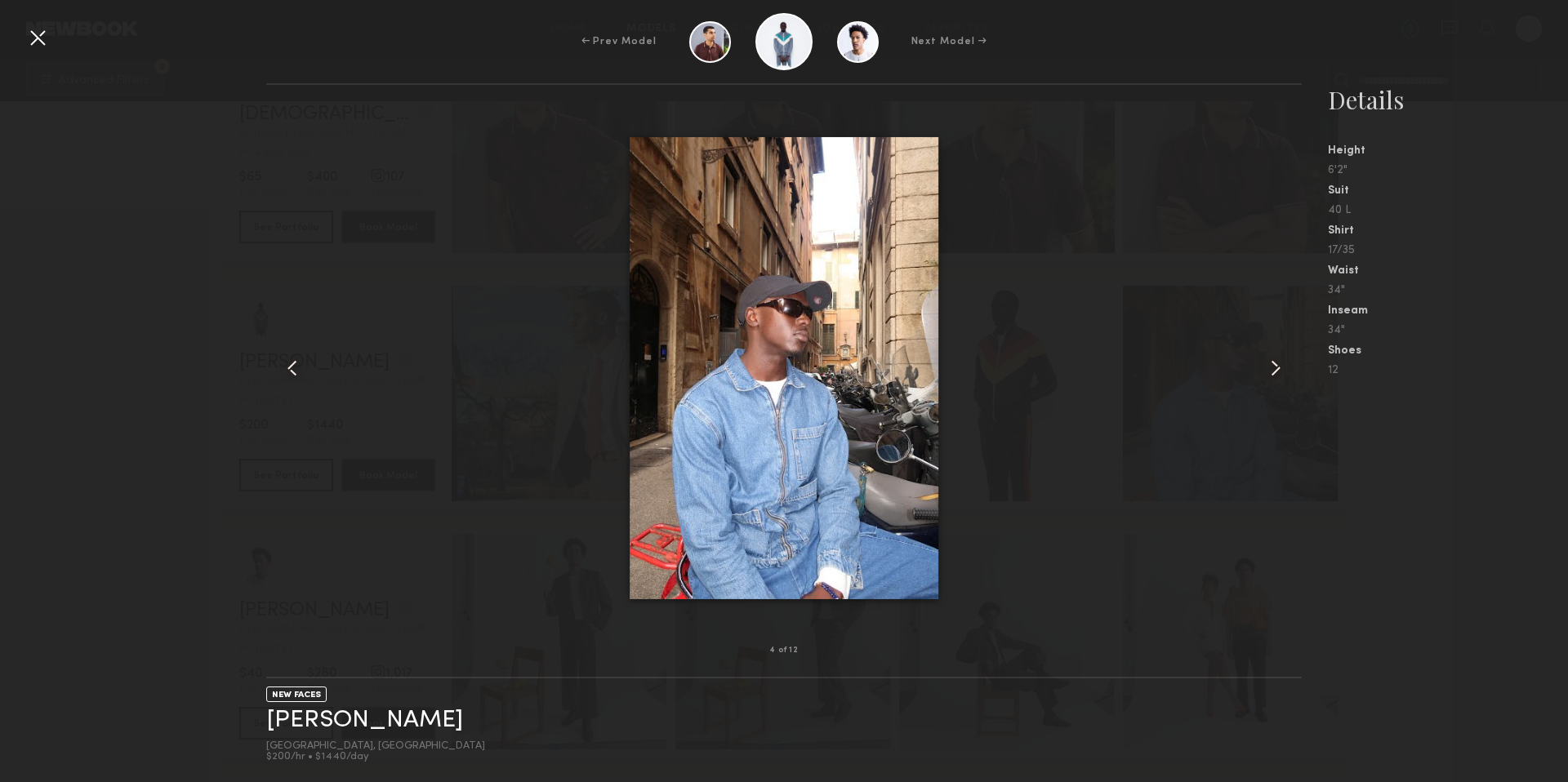
click at [1284, 368] on common-icon at bounding box center [1275, 368] width 26 height 26
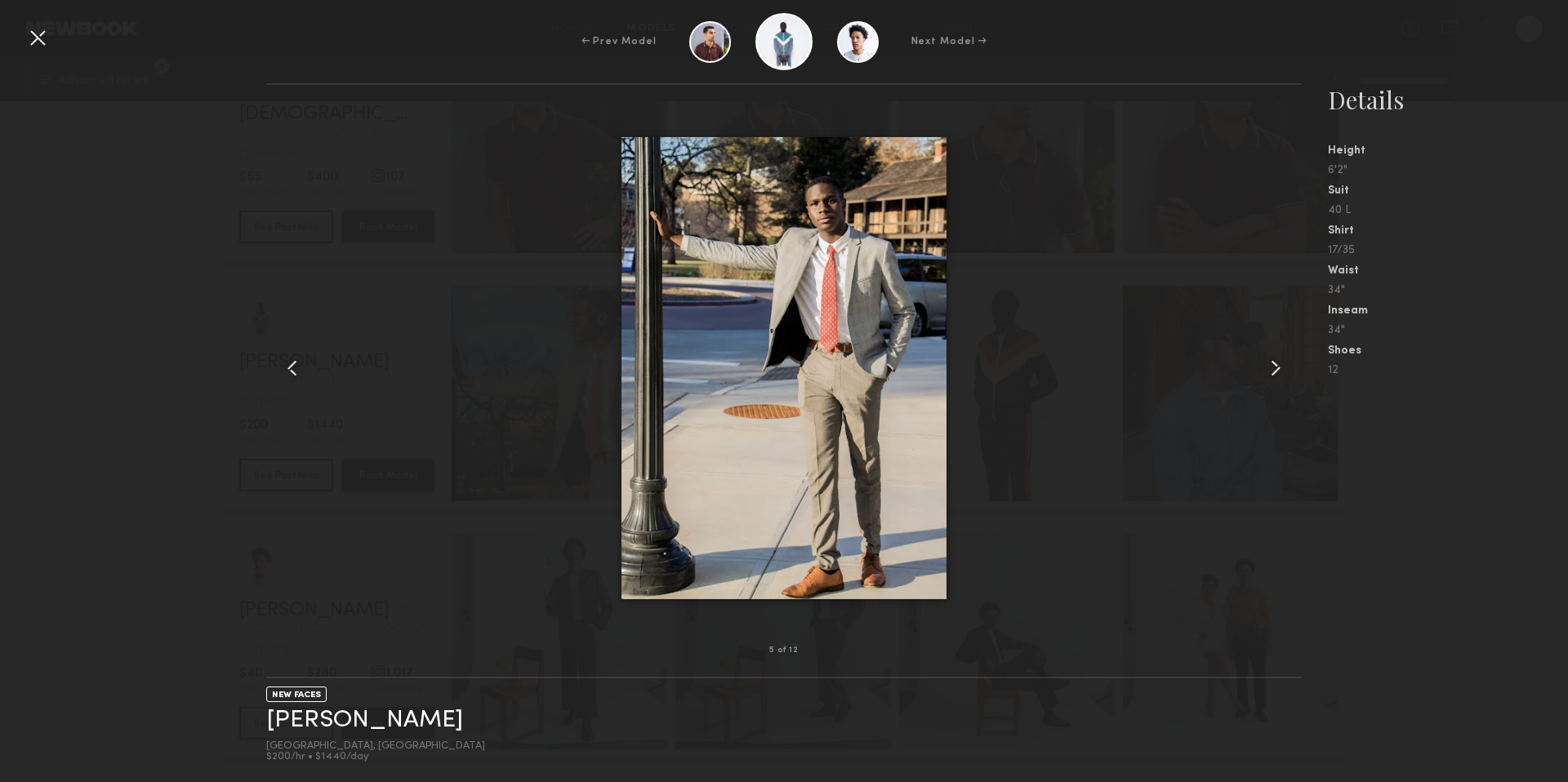
click at [1283, 368] on common-icon at bounding box center [1275, 368] width 26 height 26
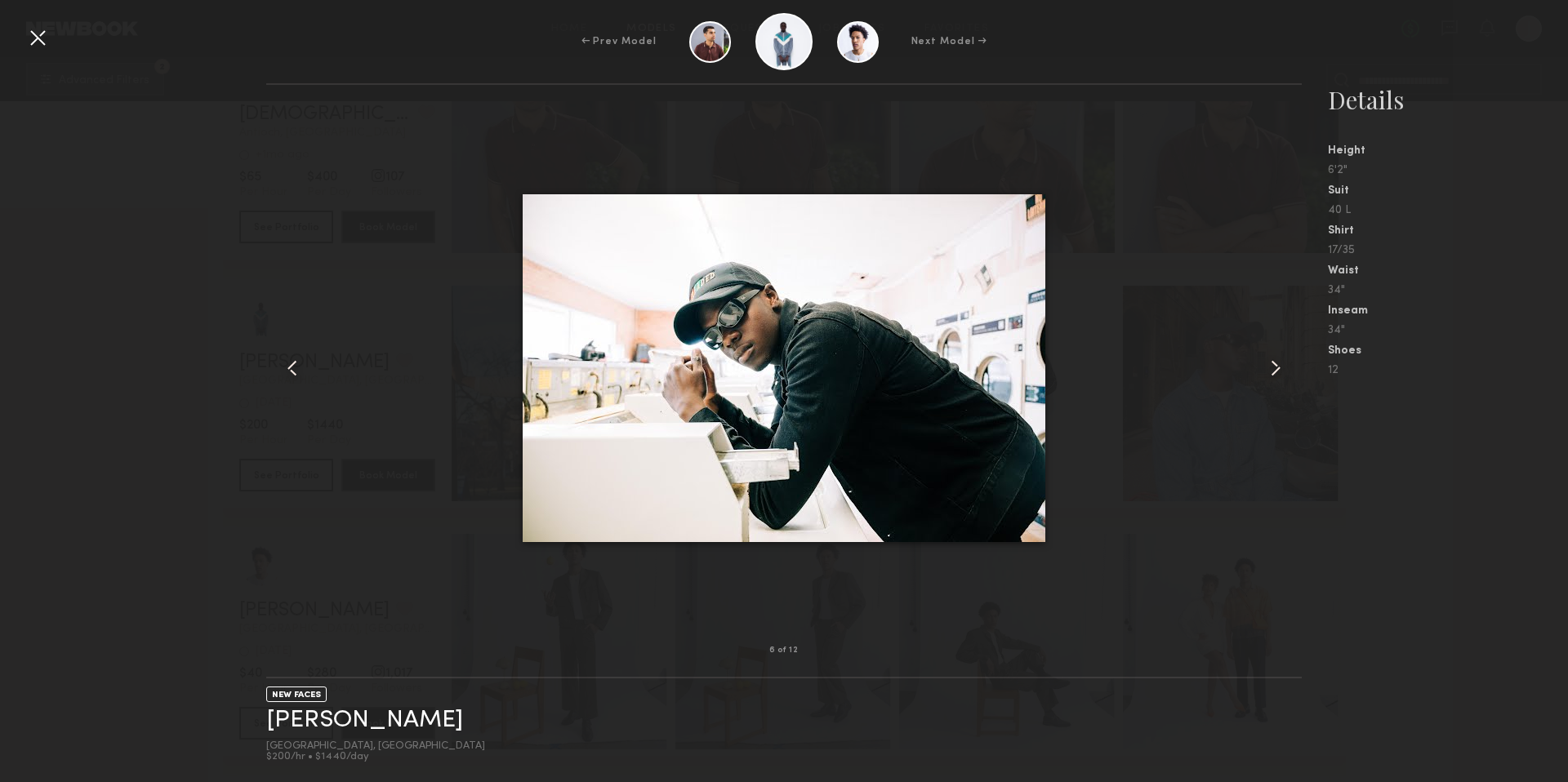
click at [1283, 368] on common-icon at bounding box center [1275, 368] width 26 height 26
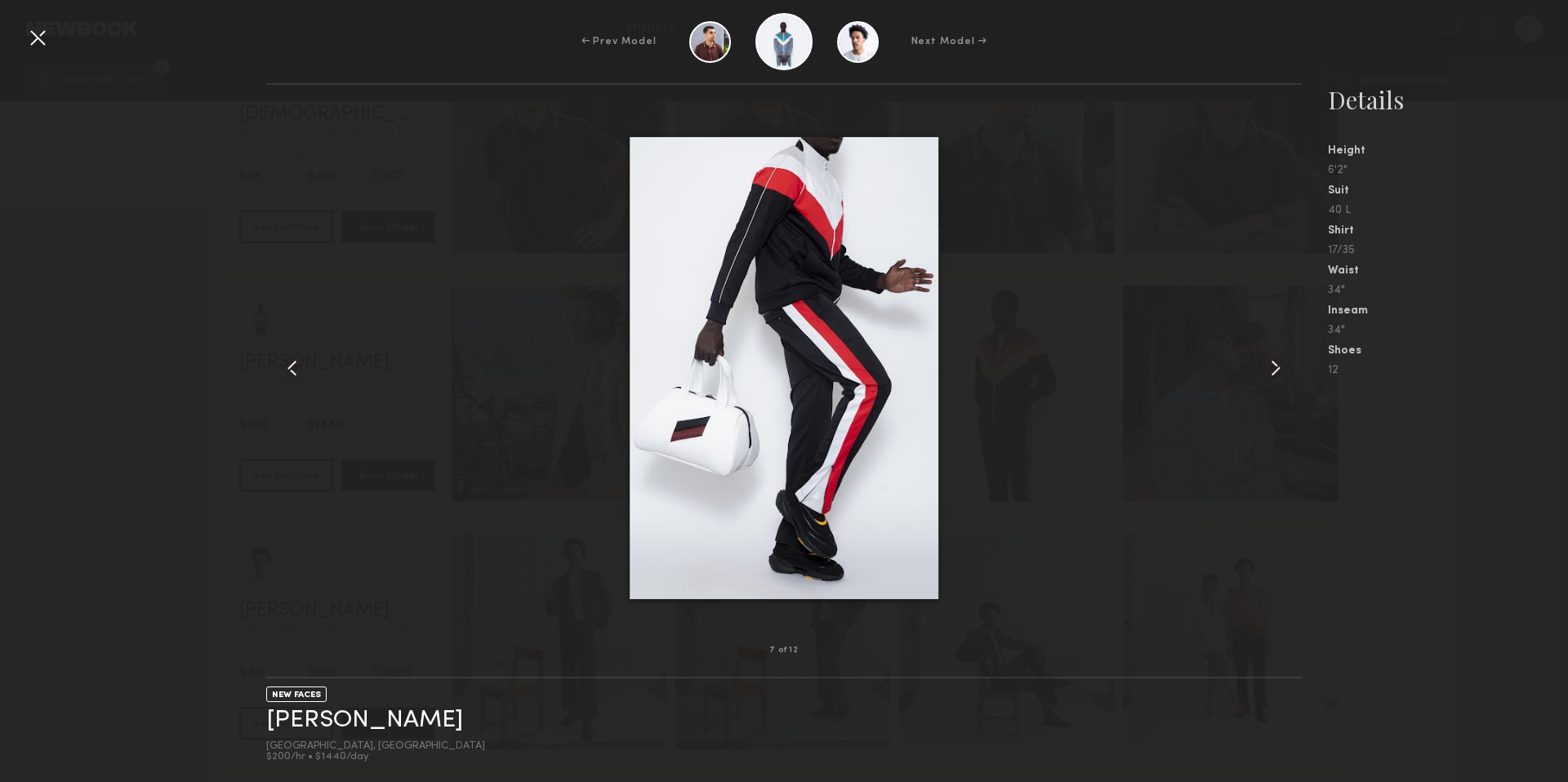
click at [1283, 368] on common-icon at bounding box center [1275, 368] width 26 height 26
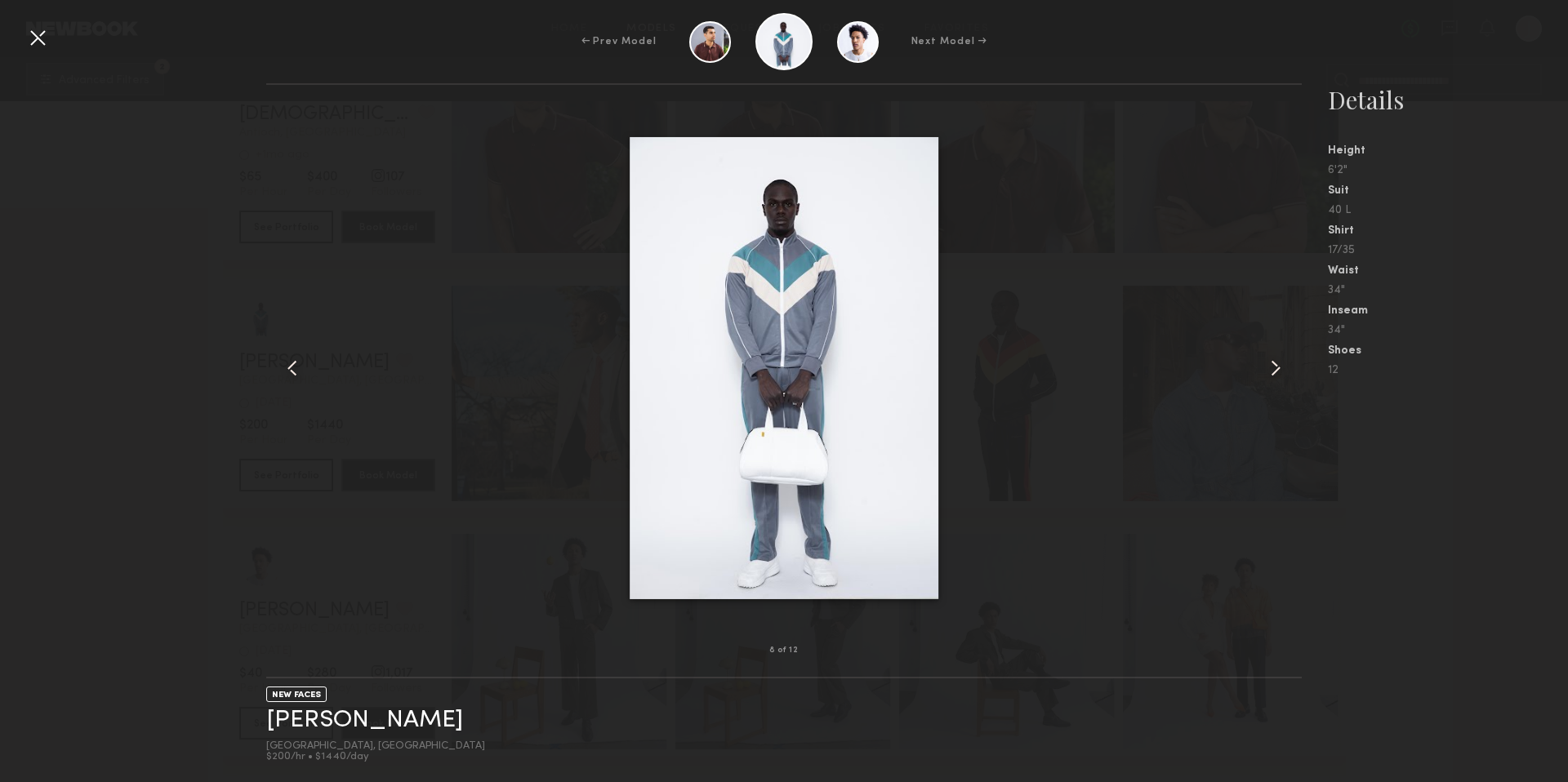
click at [1283, 368] on common-icon at bounding box center [1275, 368] width 26 height 26
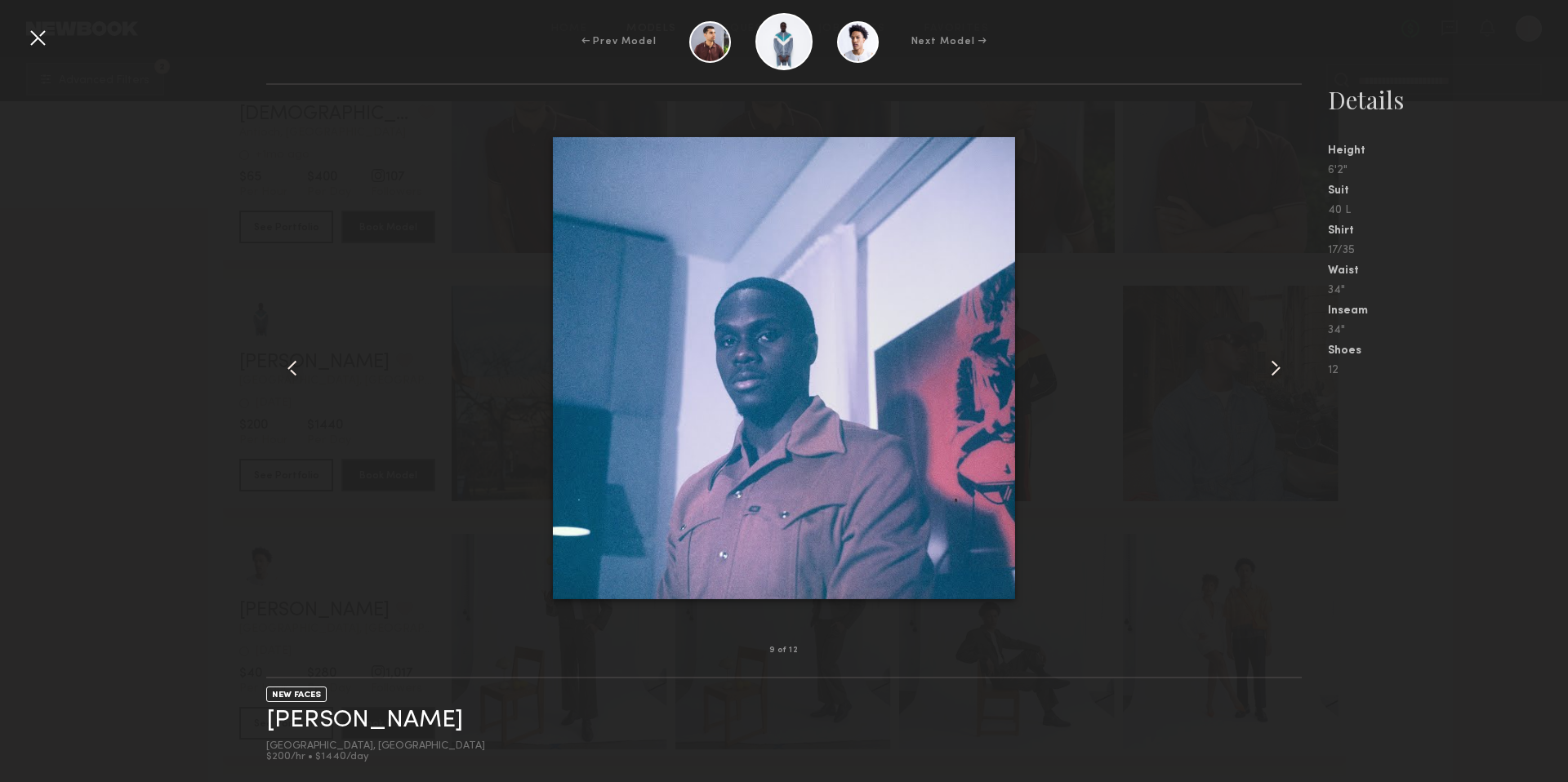
click at [1284, 368] on common-icon at bounding box center [1275, 368] width 26 height 26
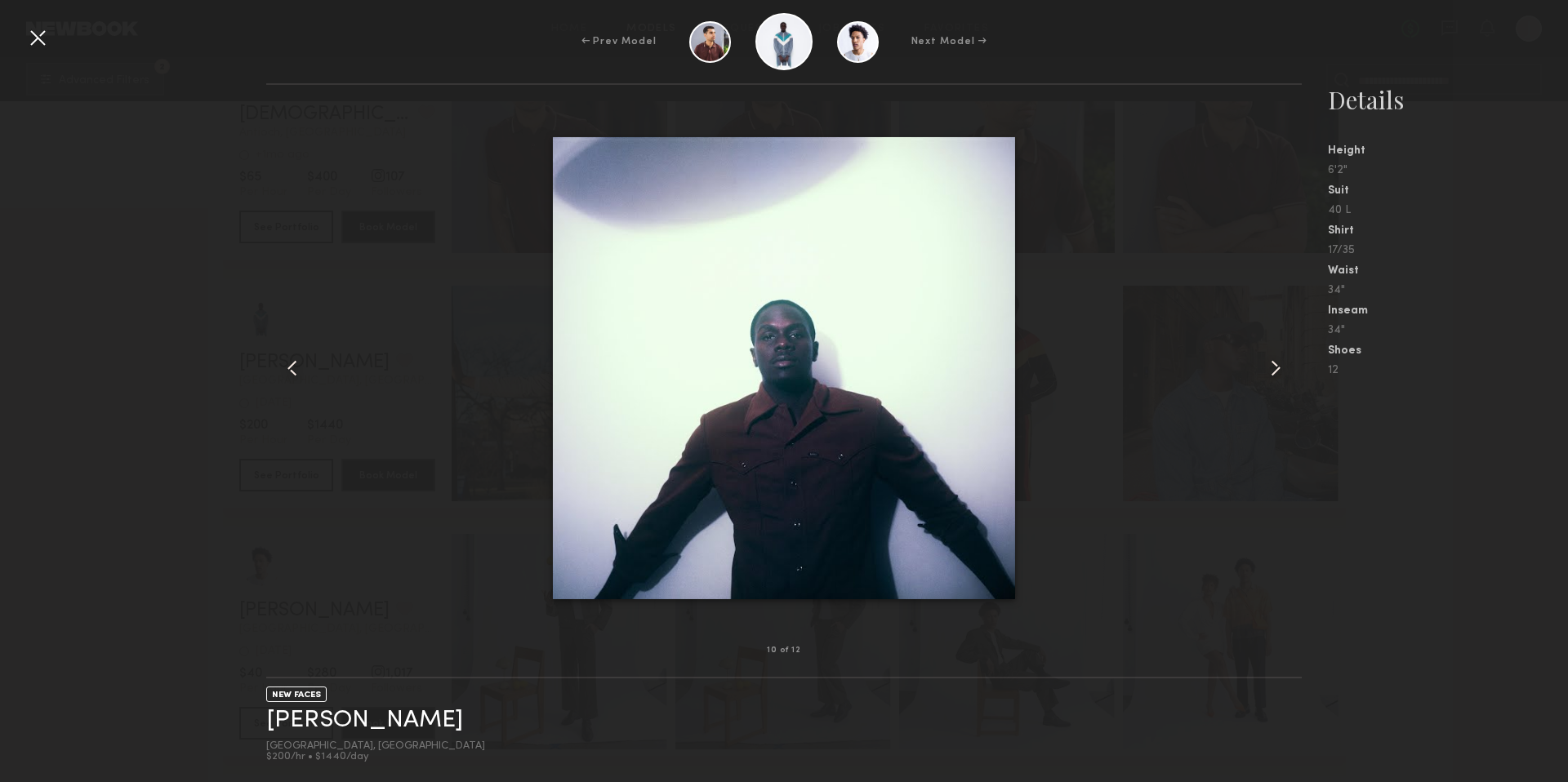
click at [1284, 368] on common-icon at bounding box center [1275, 368] width 26 height 26
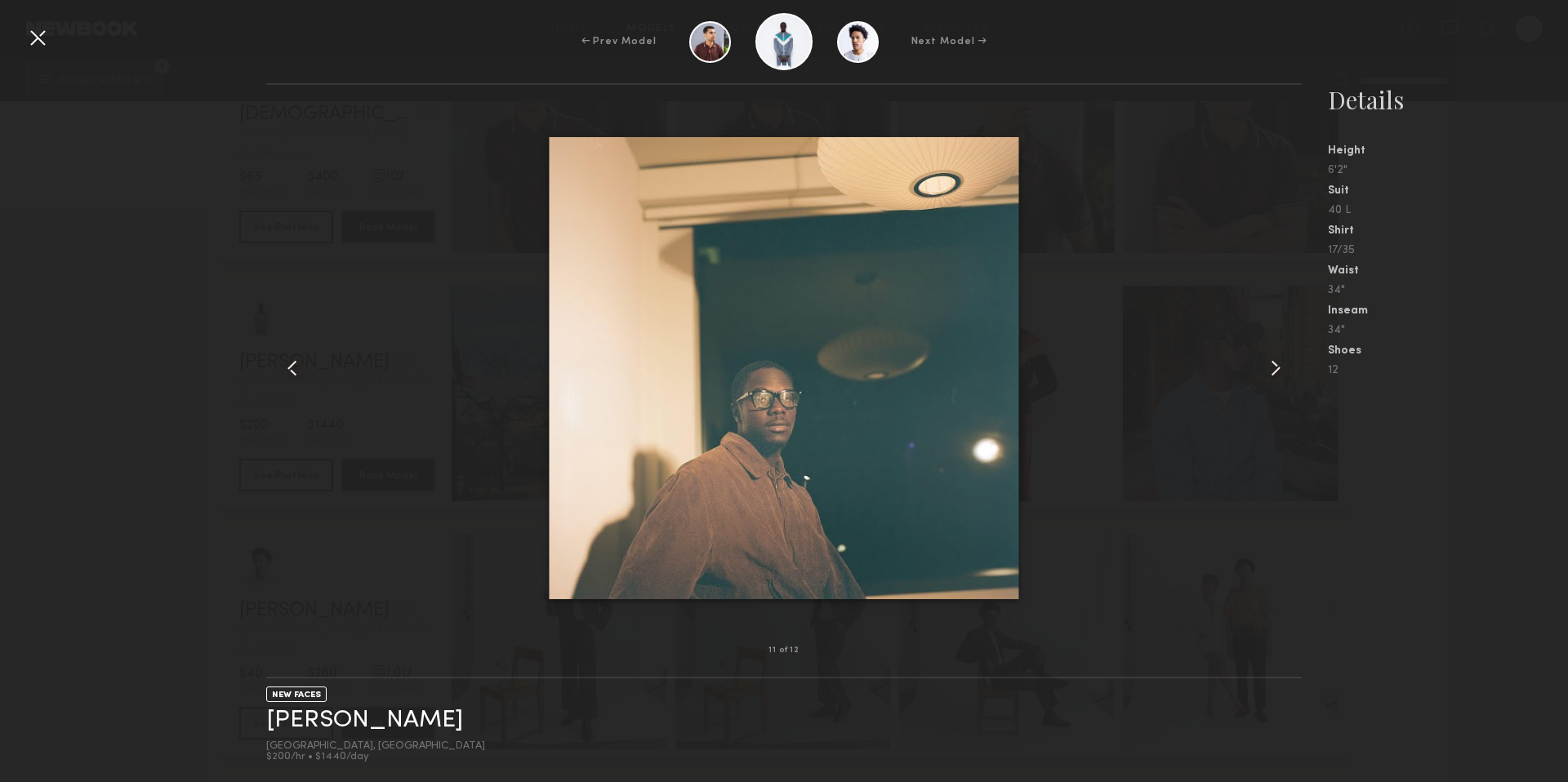
click at [1285, 368] on common-icon at bounding box center [1275, 368] width 26 height 26
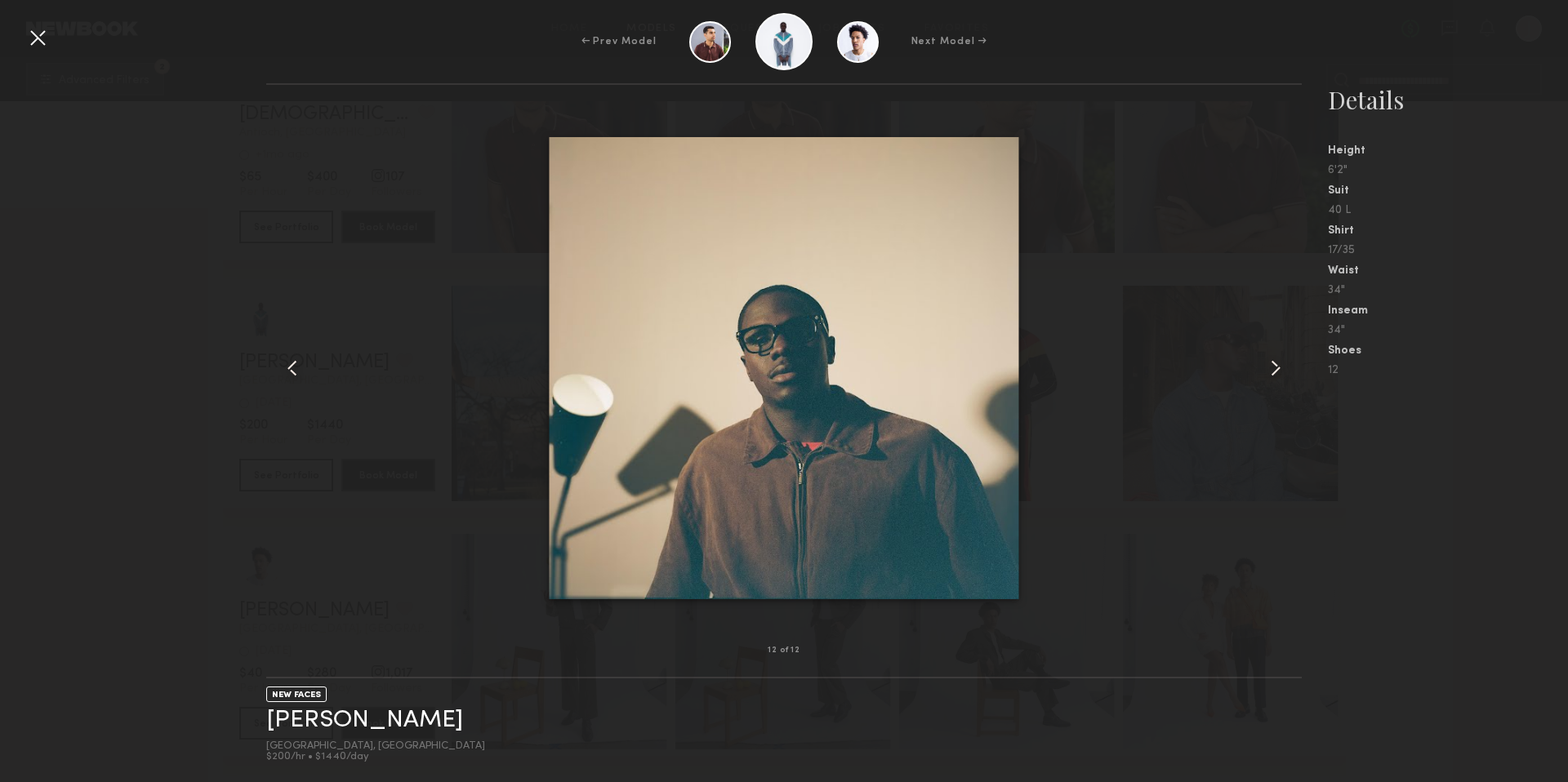
click at [1285, 368] on common-icon at bounding box center [1275, 368] width 26 height 26
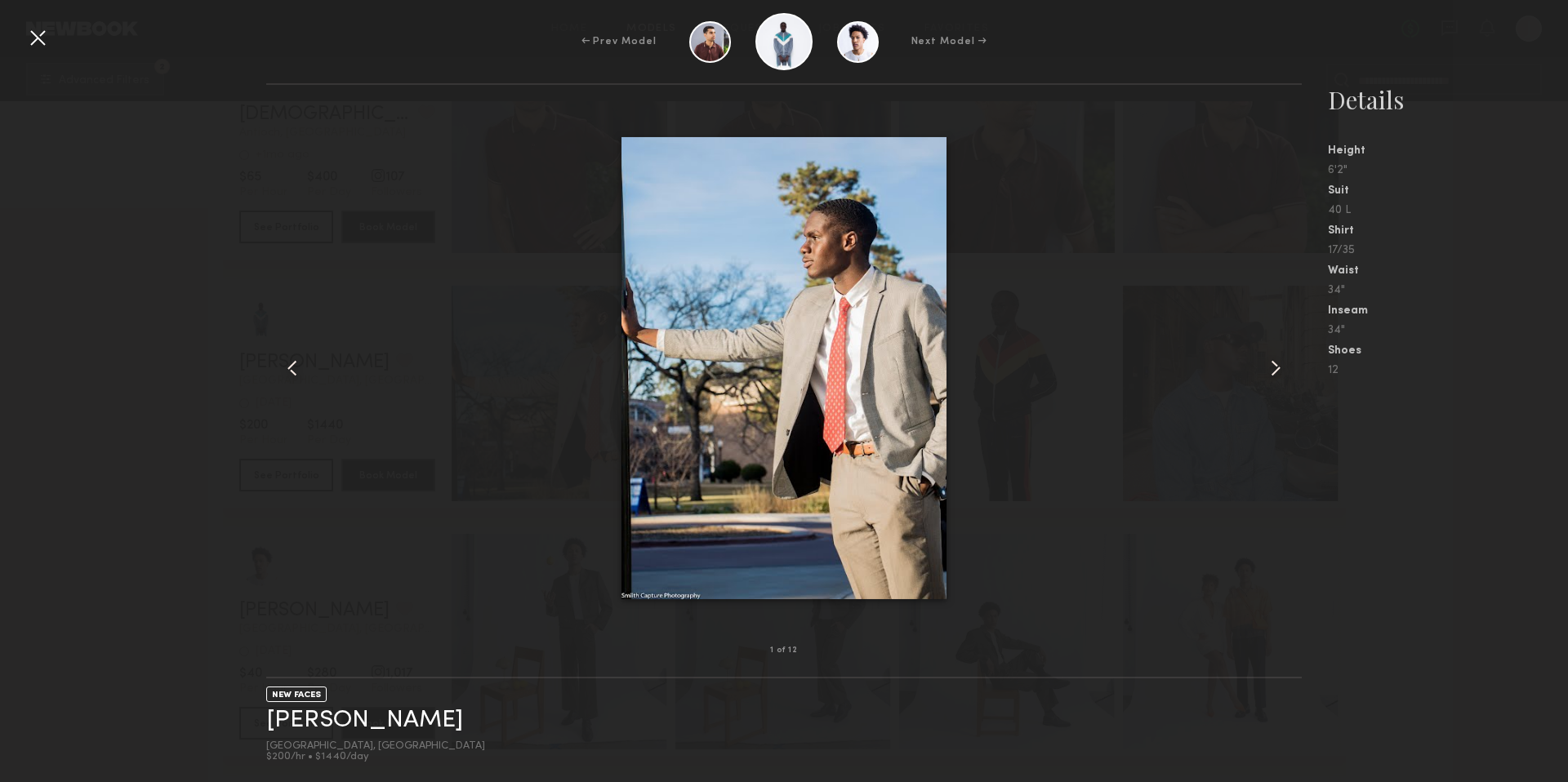
click at [1285, 368] on common-icon at bounding box center [1275, 368] width 26 height 26
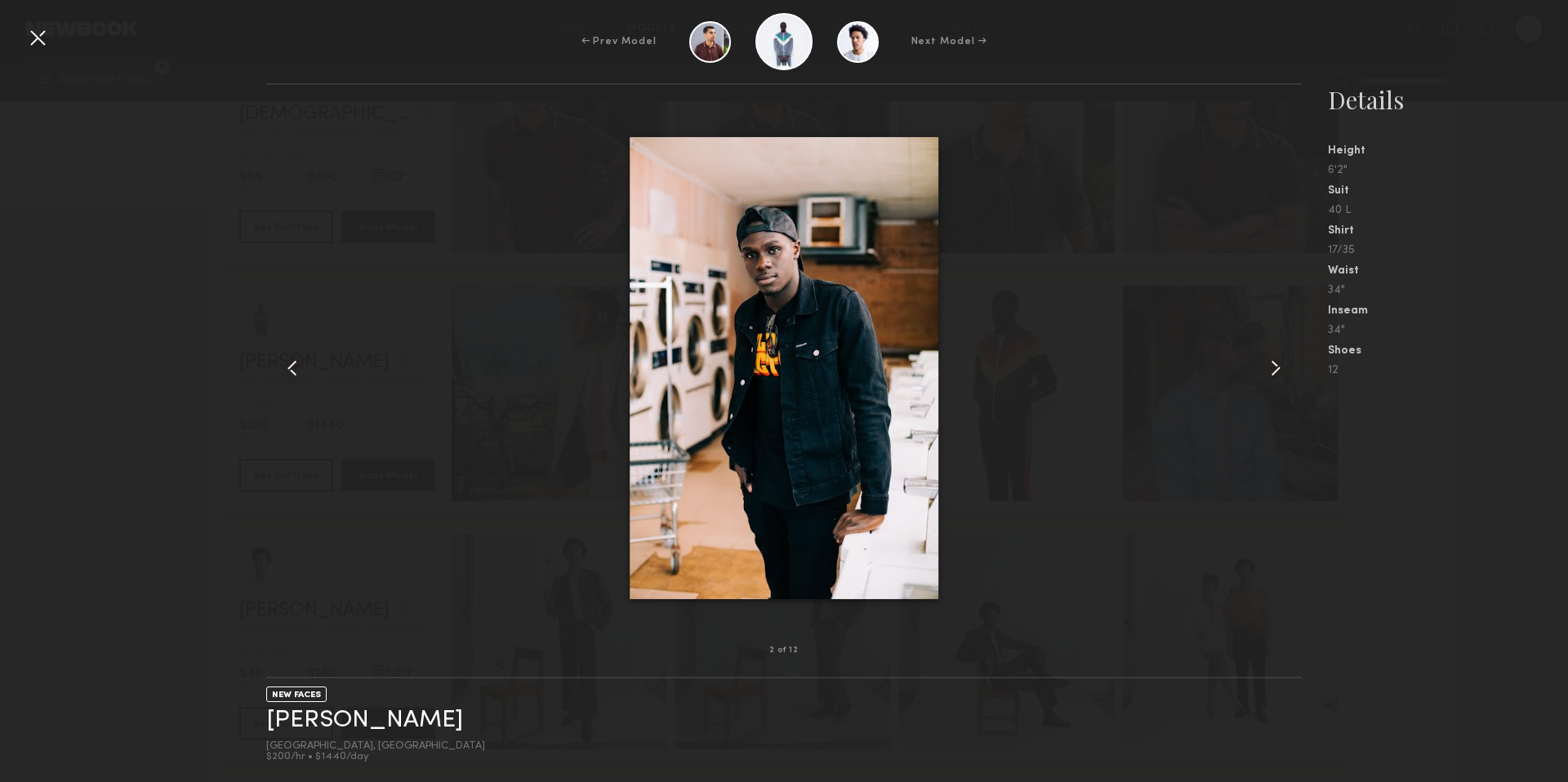
click at [1285, 368] on common-icon at bounding box center [1275, 368] width 26 height 26
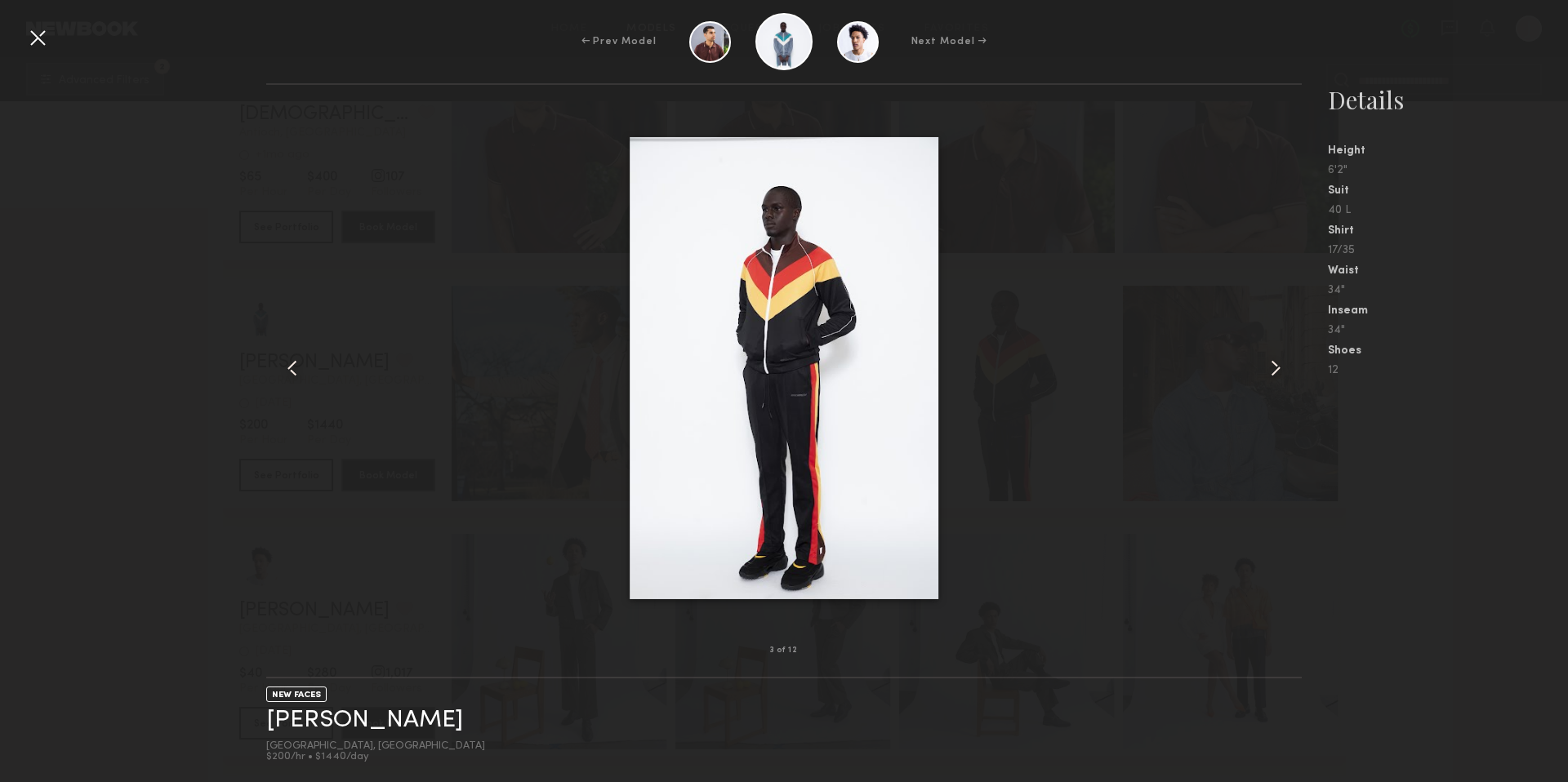
click at [35, 38] on div at bounding box center [37, 37] width 26 height 26
